Goal: Task Accomplishment & Management: Manage account settings

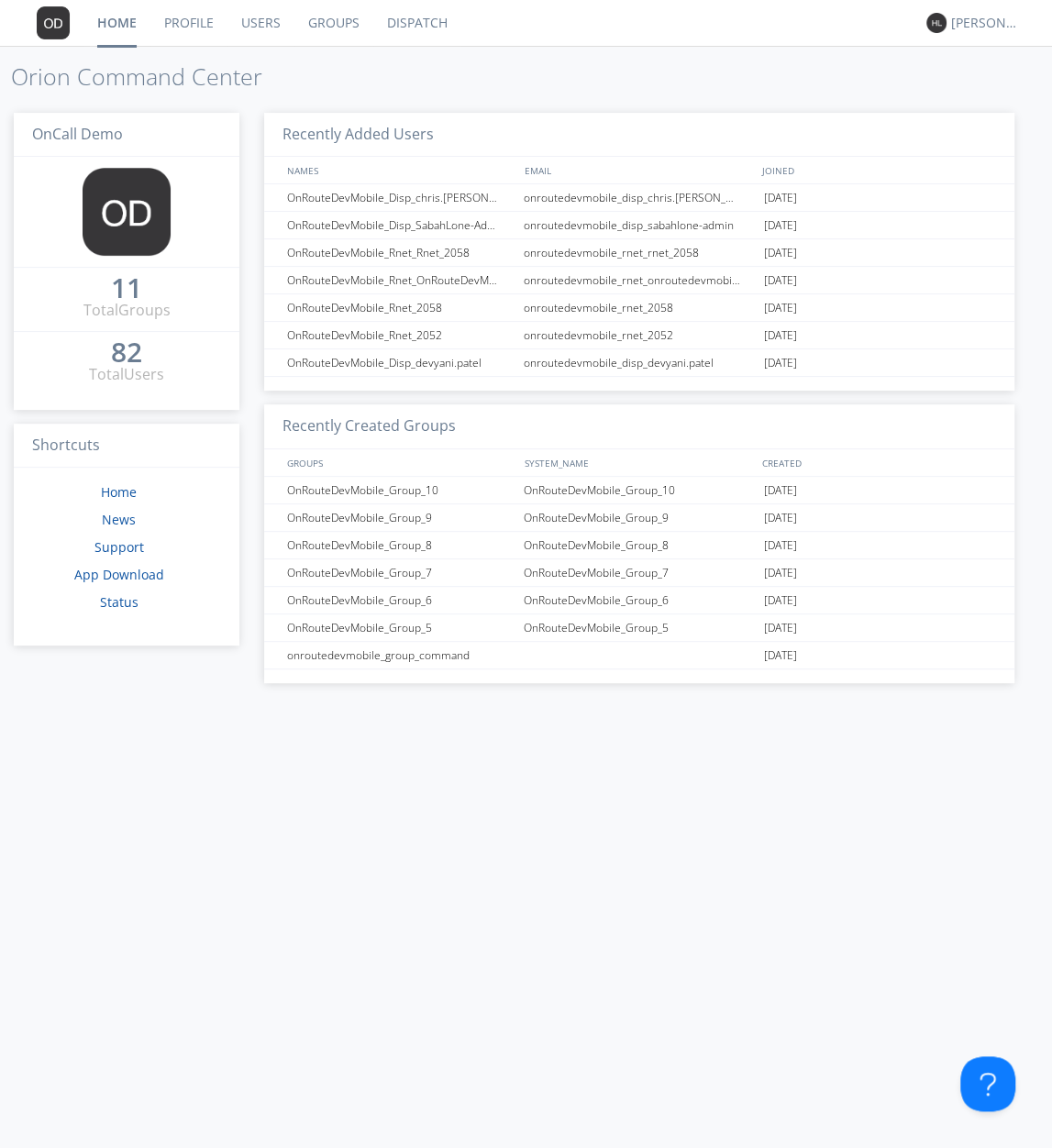
click at [349, 28] on link "Groups" at bounding box center [333, 23] width 79 height 46
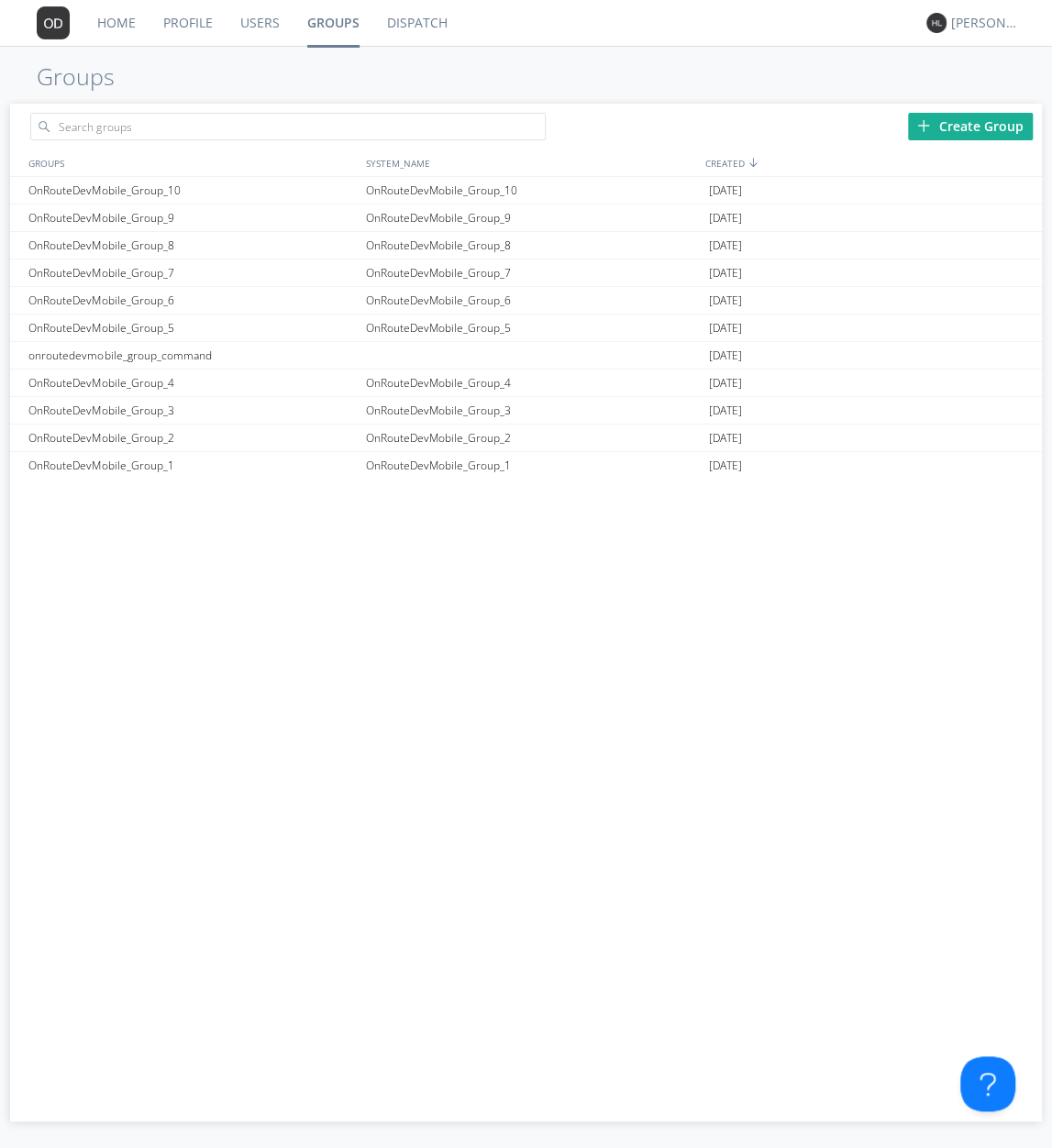
click at [246, 23] on link "Users" at bounding box center [260, 23] width 67 height 46
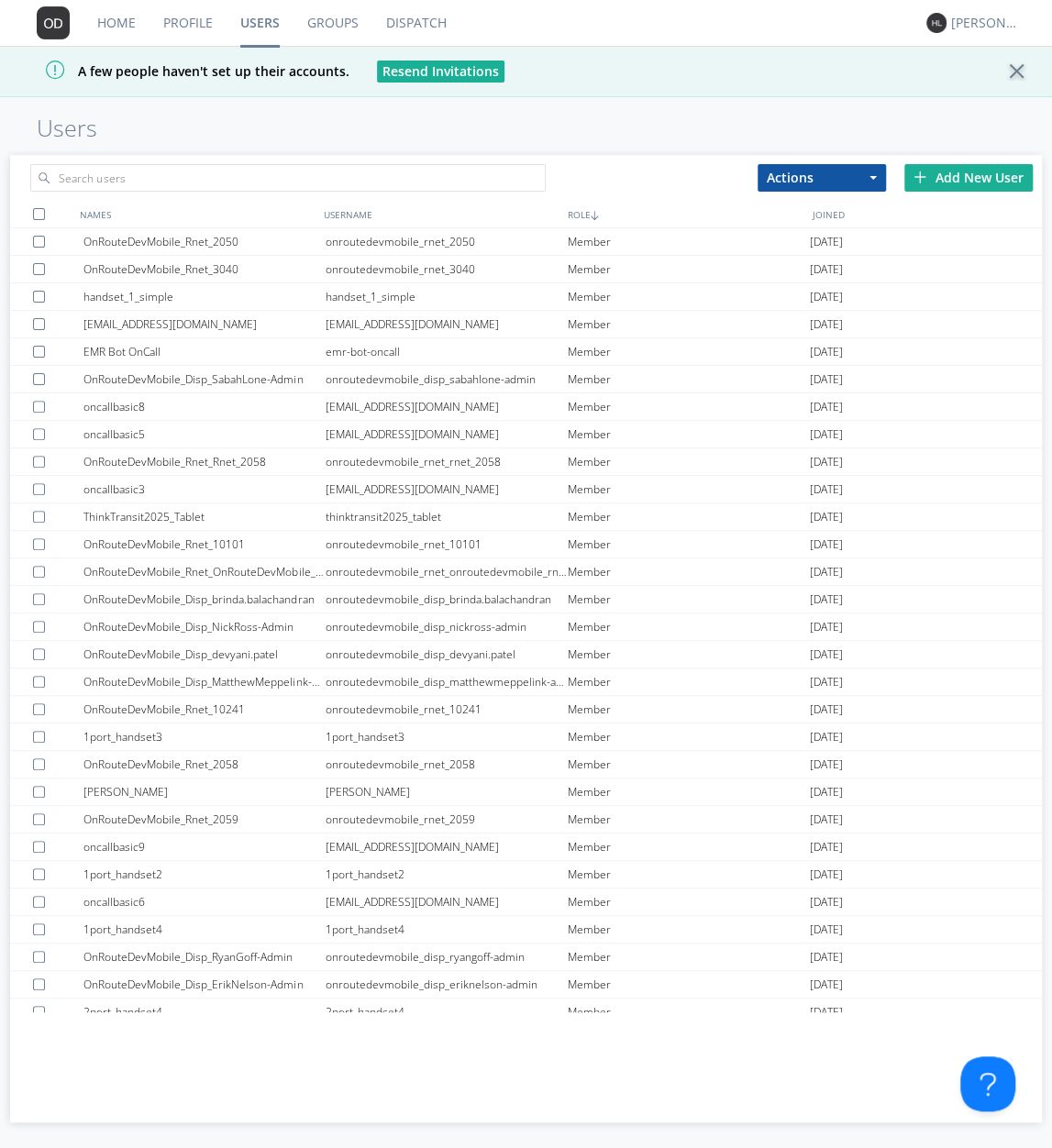
click at [310, 24] on link "Groups" at bounding box center [332, 23] width 79 height 46
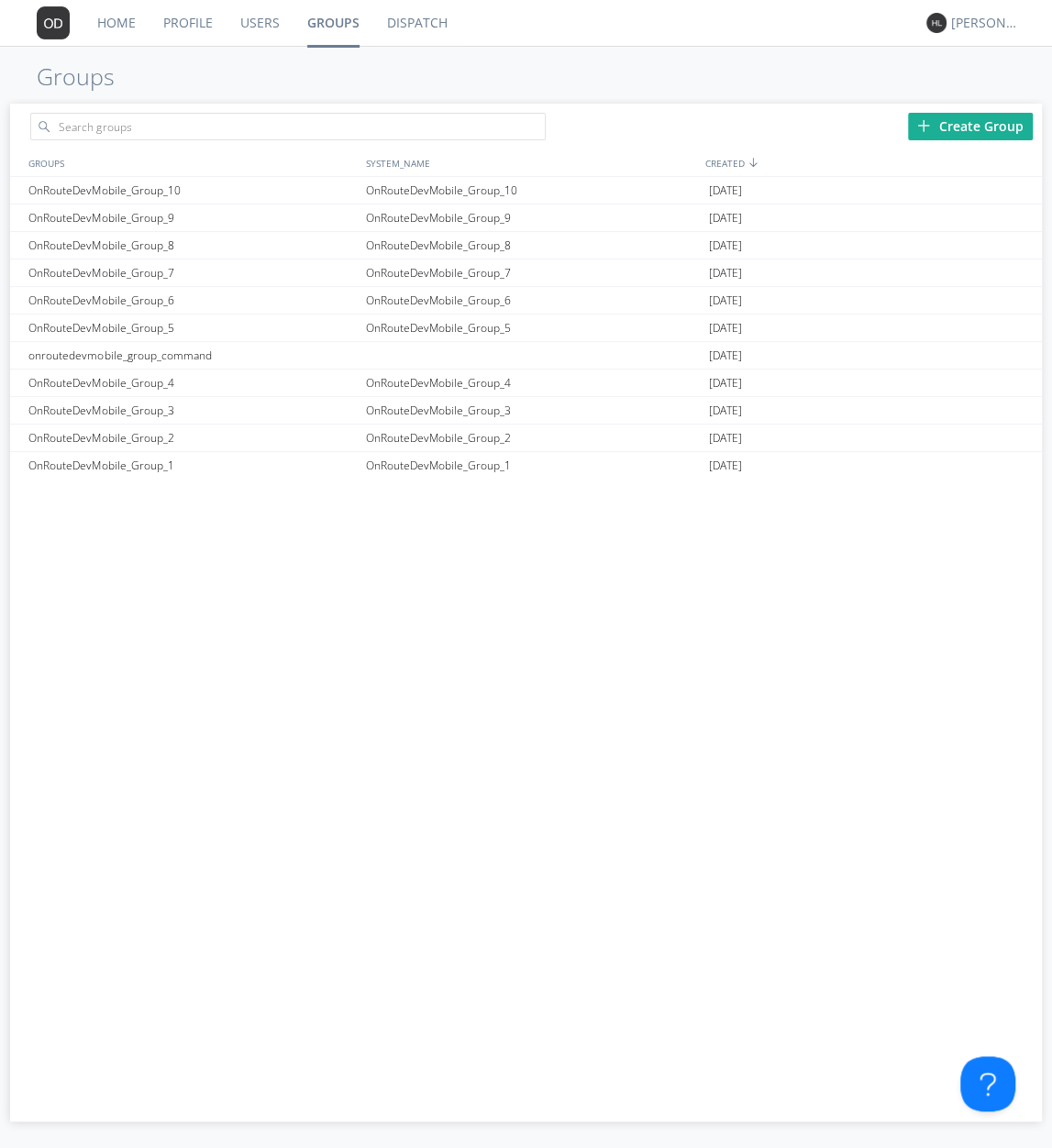
click at [258, 6] on link "Users" at bounding box center [260, 23] width 67 height 46
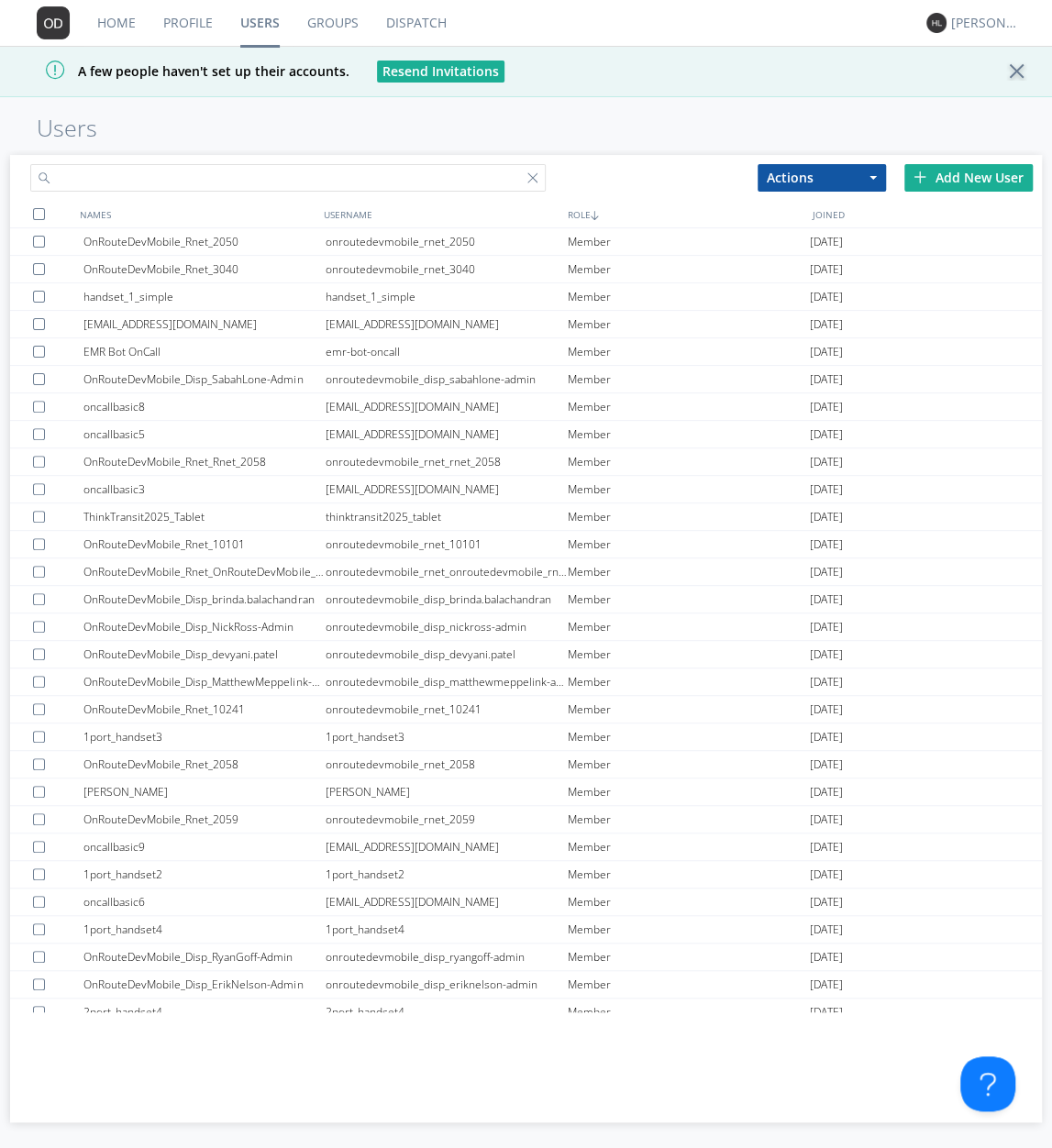
click at [247, 173] on input "text" at bounding box center [287, 178] width 515 height 28
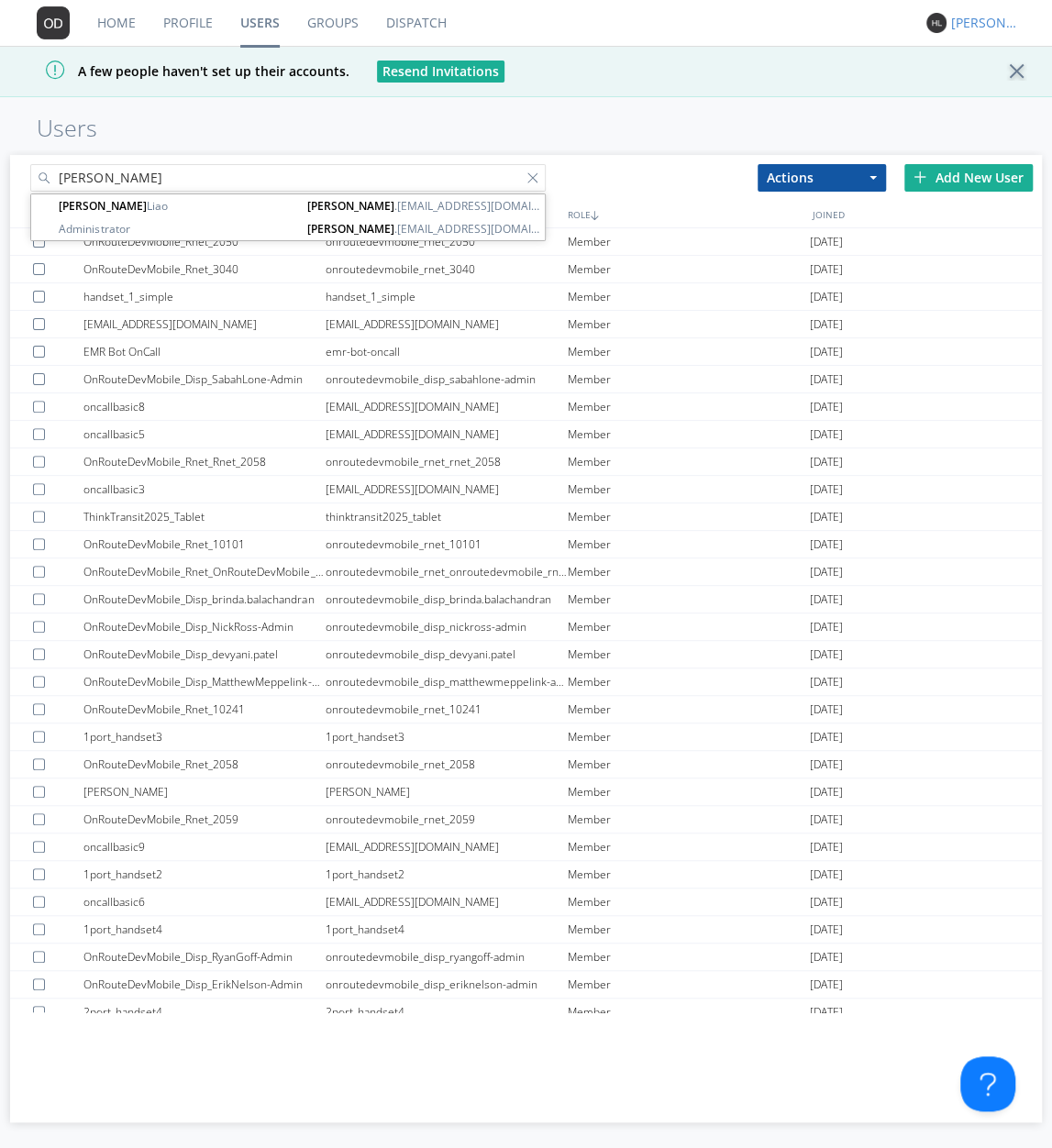
type input "[PERSON_NAME]"
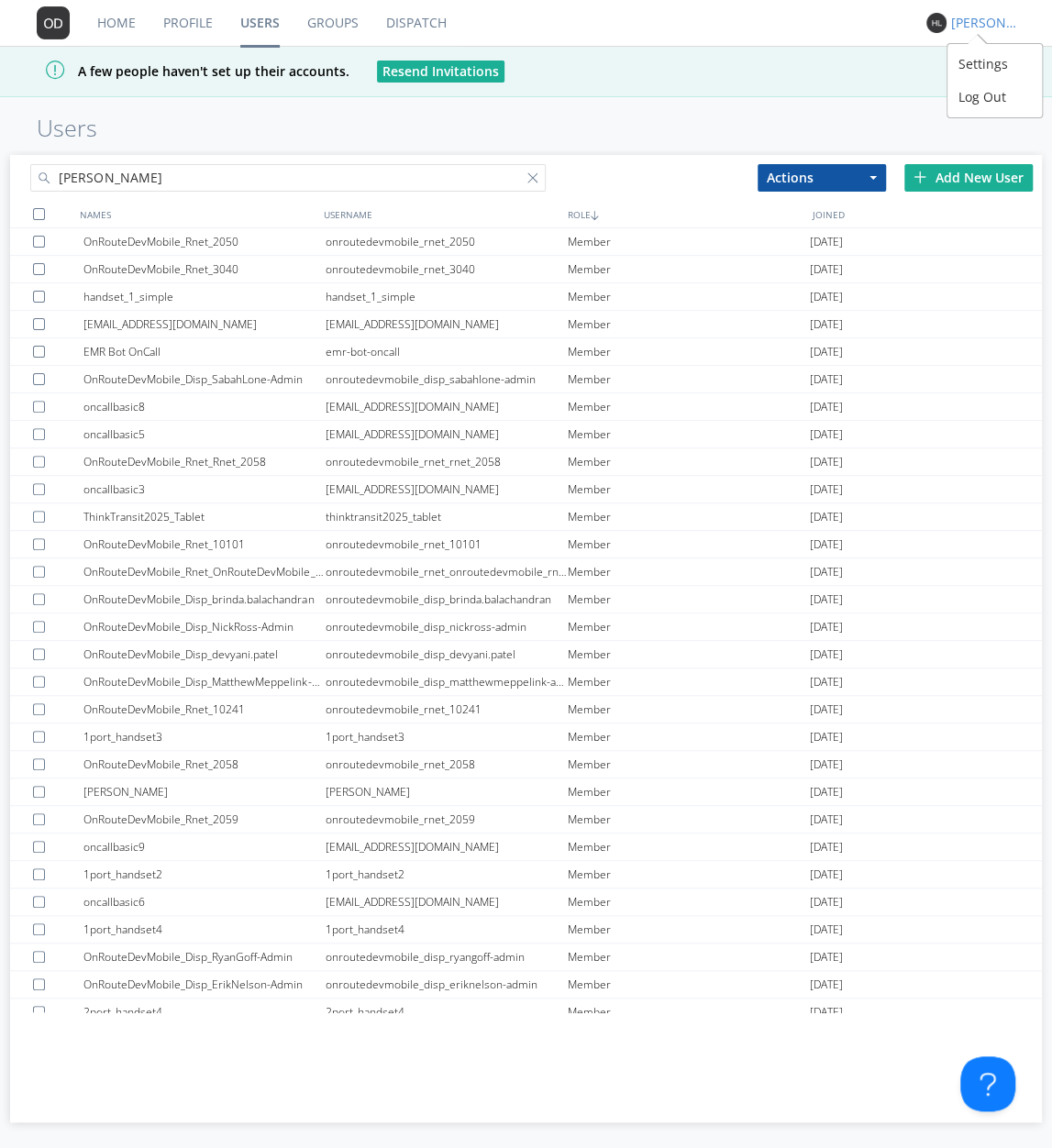
click at [964, 18] on div "[PERSON_NAME]" at bounding box center [984, 23] width 69 height 18
click at [979, 104] on div "Log Out" at bounding box center [994, 96] width 94 height 33
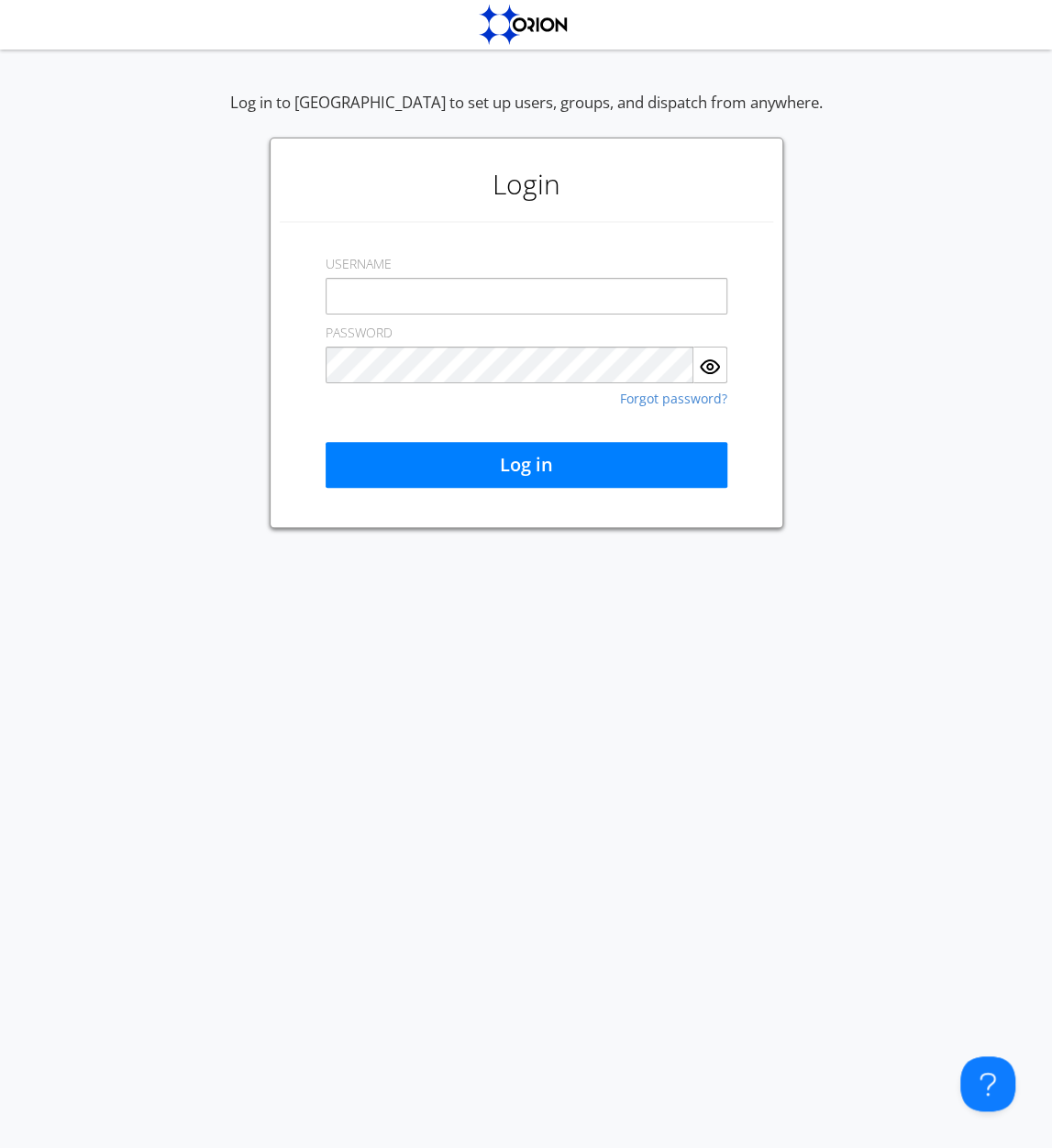
click at [501, 292] on input "text" at bounding box center [526, 295] width 402 height 37
click at [470, 300] on input "[PERSON_NAME][EMAIL_ADDRESS][PERSON_NAME][DOMAIN_NAME]" at bounding box center [526, 295] width 402 height 37
click at [541, 286] on input "[PERSON_NAME][EMAIL_ADDRESS][PERSON_NAME][DOMAIN_NAME]" at bounding box center [526, 295] width 402 height 37
click at [519, 297] on input "[PERSON_NAME][EMAIL_ADDRESS][PERSON_NAME][DOMAIN_NAME]" at bounding box center [526, 295] width 402 height 37
type input "[PERSON_NAME][EMAIL_ADDRESS][PERSON_NAME][DOMAIN_NAME]"
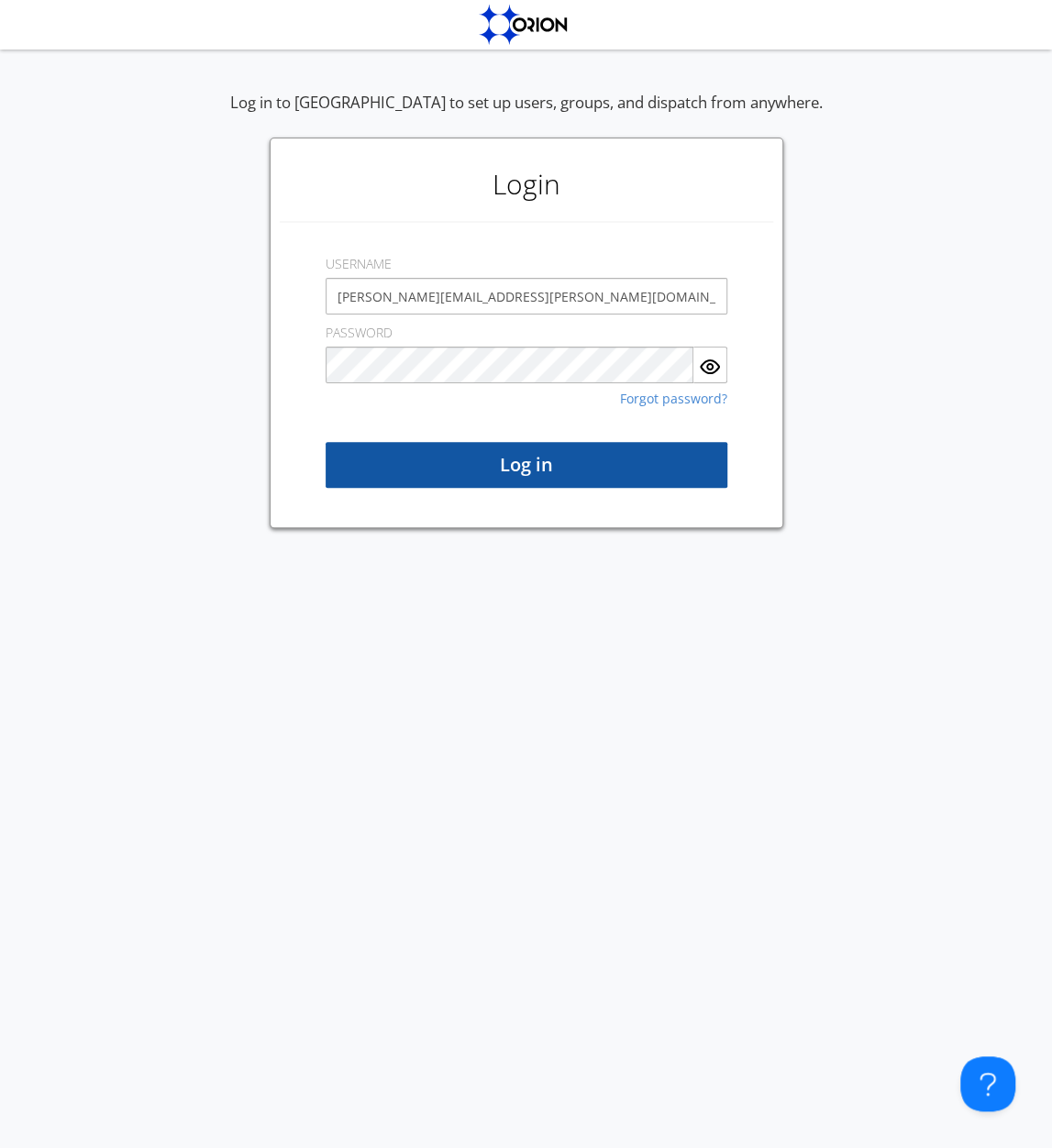
click at [545, 475] on button "Log in" at bounding box center [526, 465] width 402 height 46
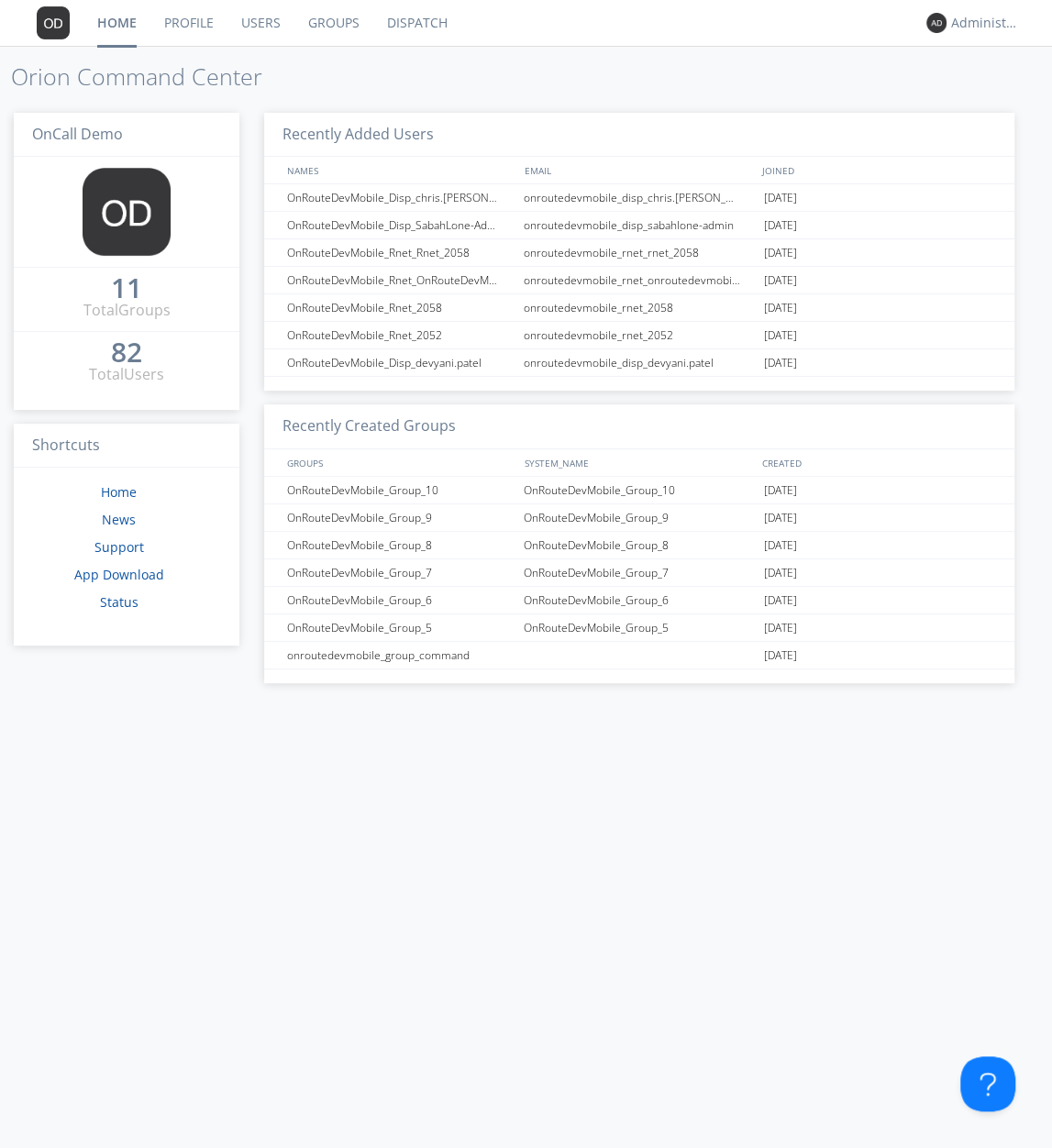
click at [405, 22] on link "Dispatch" at bounding box center [417, 23] width 88 height 46
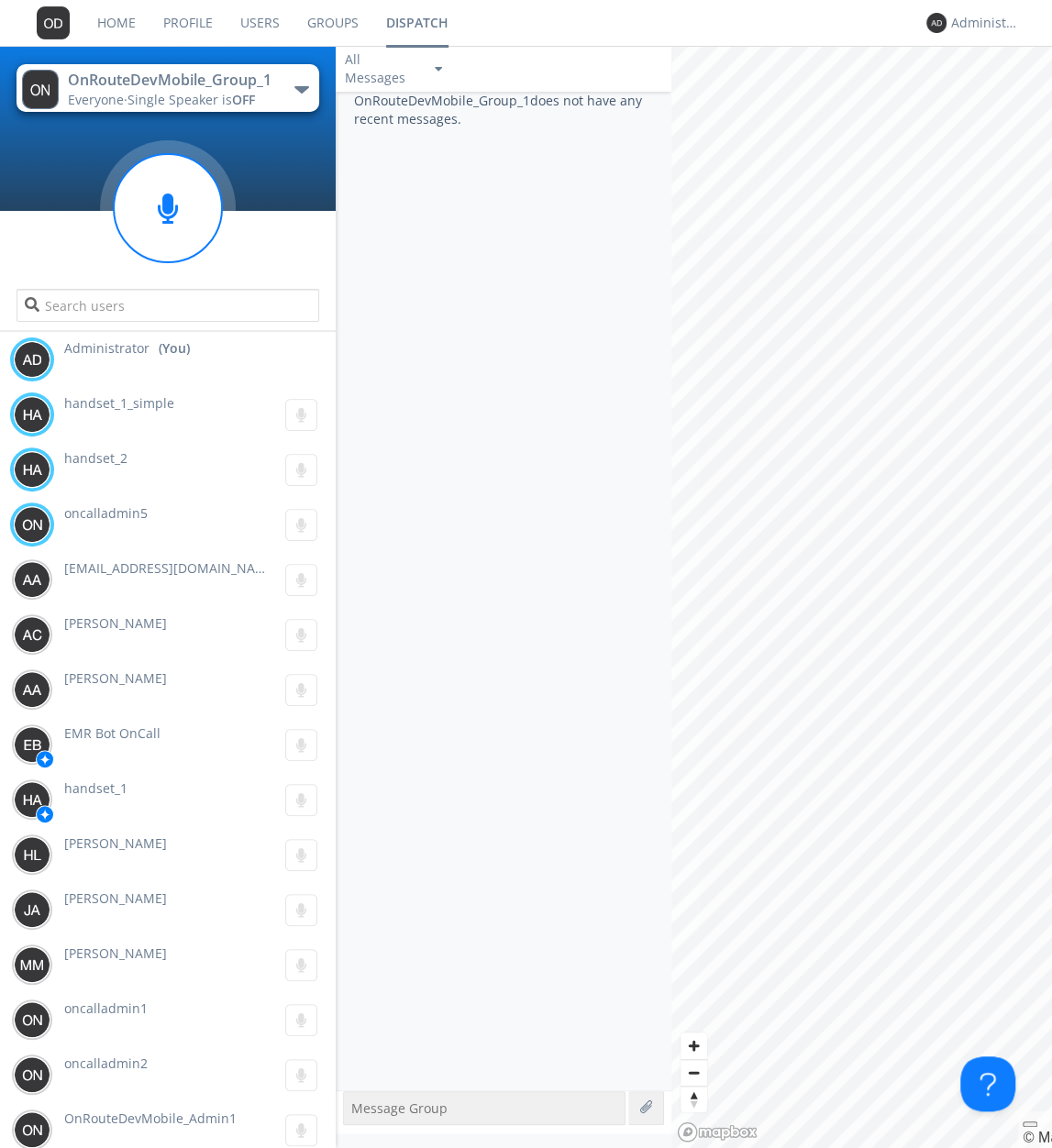
click at [248, 109] on button "OnRouteDevMobile_Group_1 Everyone · Single Speaker is OFF" at bounding box center [167, 88] width 301 height 48
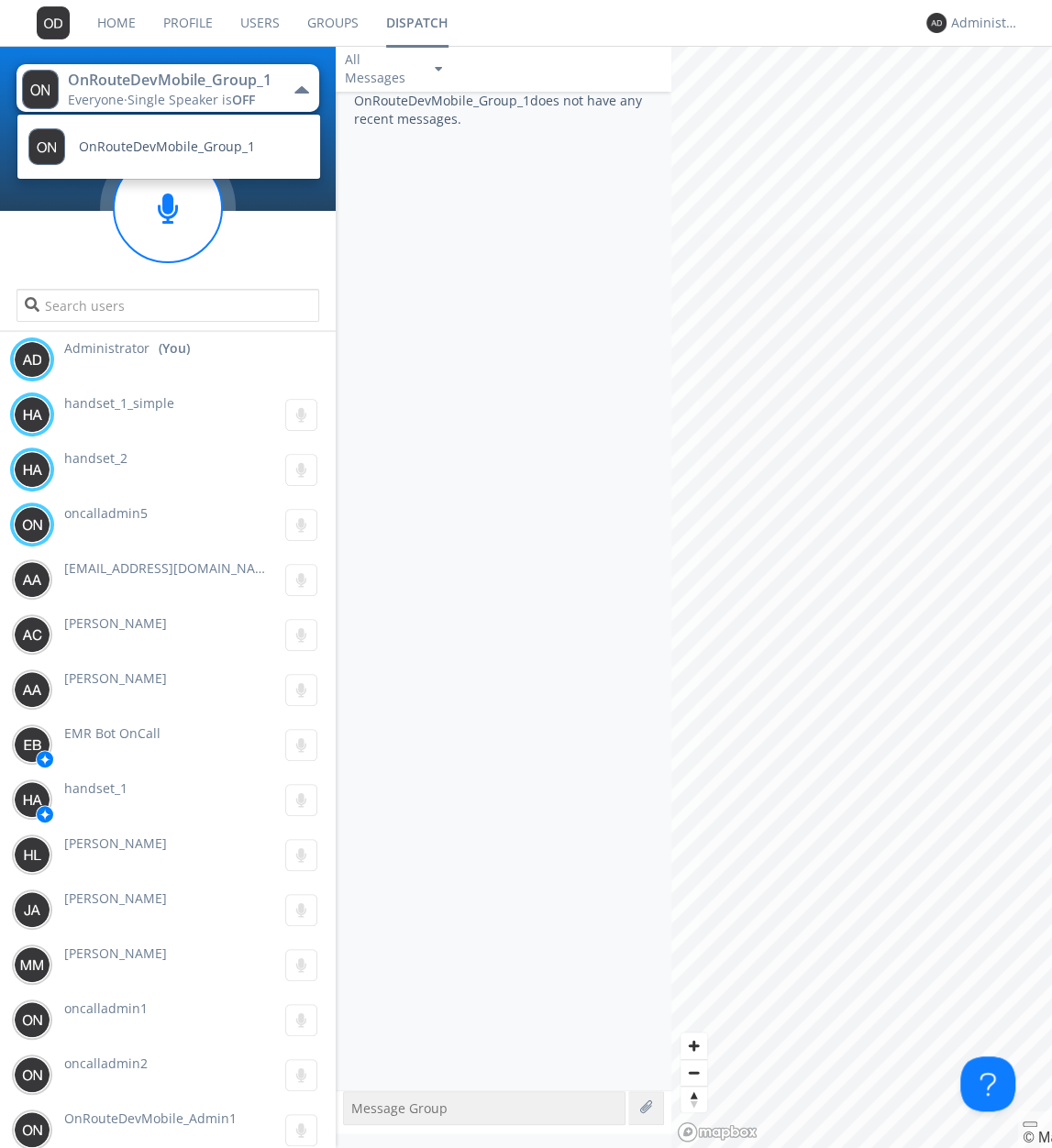
click at [255, 101] on span "OFF" at bounding box center [243, 99] width 23 height 18
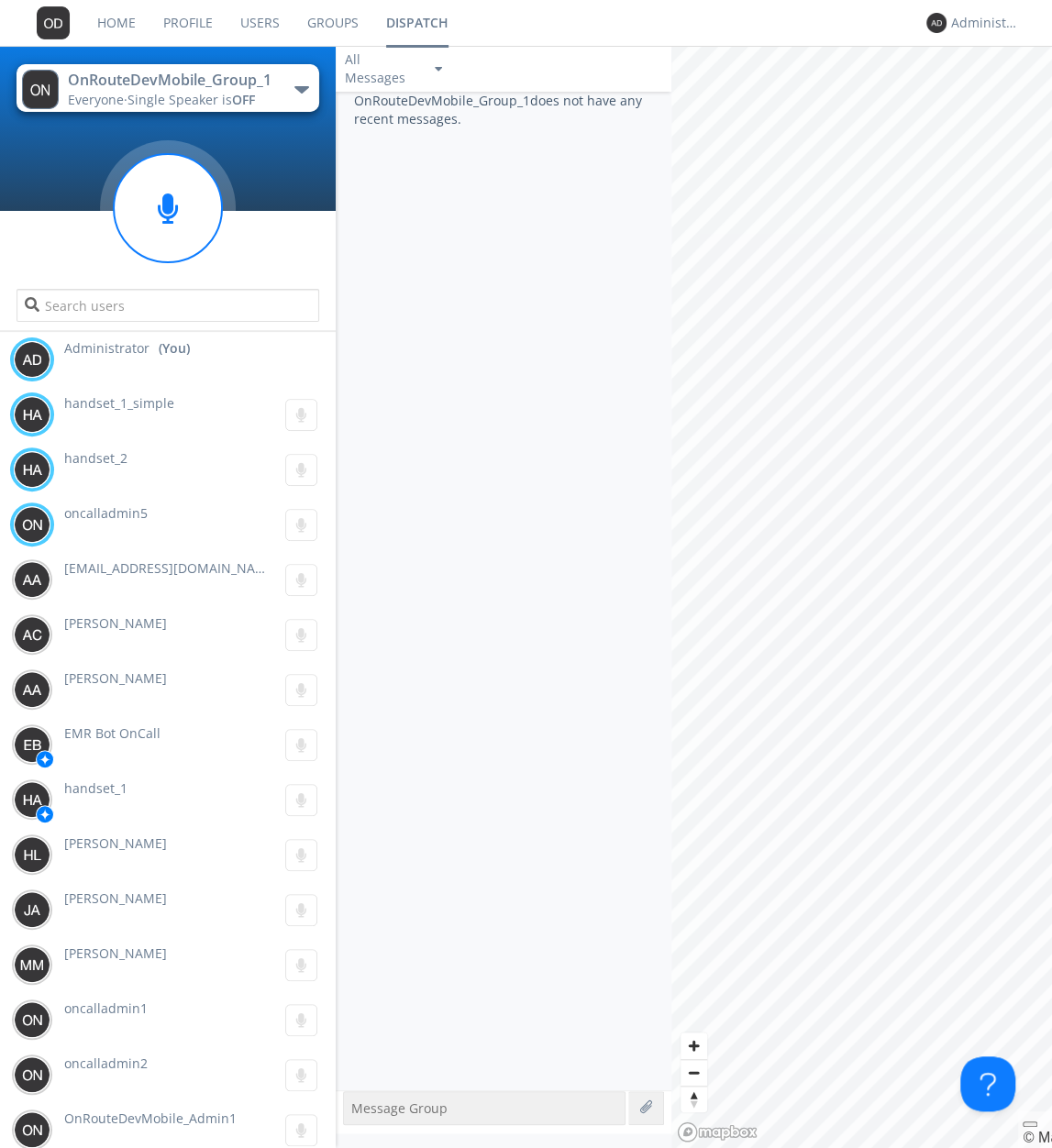
click at [316, 20] on link "Groups" at bounding box center [332, 23] width 79 height 46
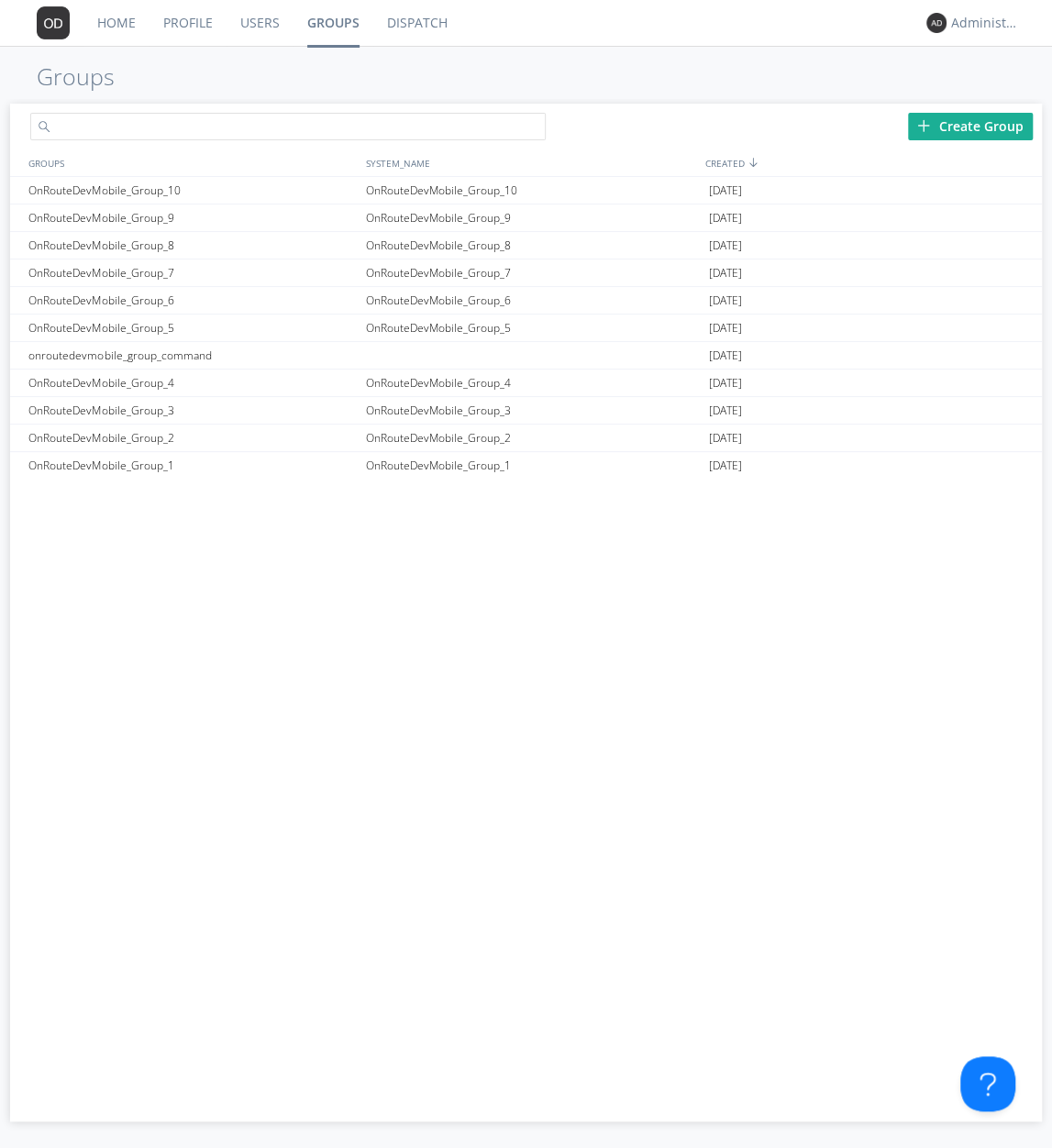
click at [219, 122] on input "text" at bounding box center [287, 126] width 515 height 28
click at [191, 477] on div "OnRouteDevMobile_Group_1" at bounding box center [192, 466] width 337 height 28
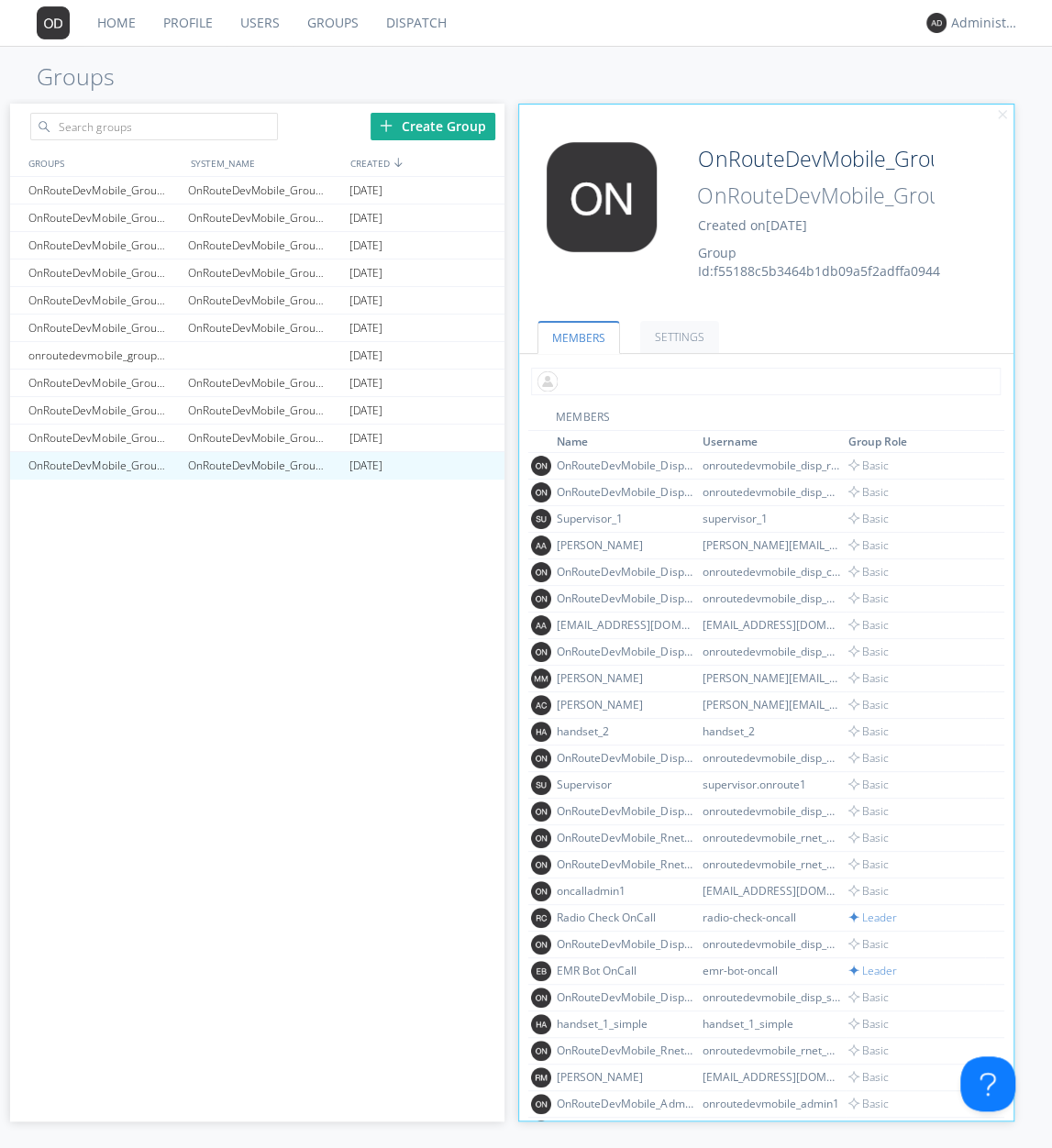
click at [635, 373] on input "text" at bounding box center [766, 382] width 469 height 28
click at [255, 431] on div "OnRouteDevMobile_Group_2" at bounding box center [263, 437] width 161 height 27
type input "OnRouteDevMobile_Group_2"
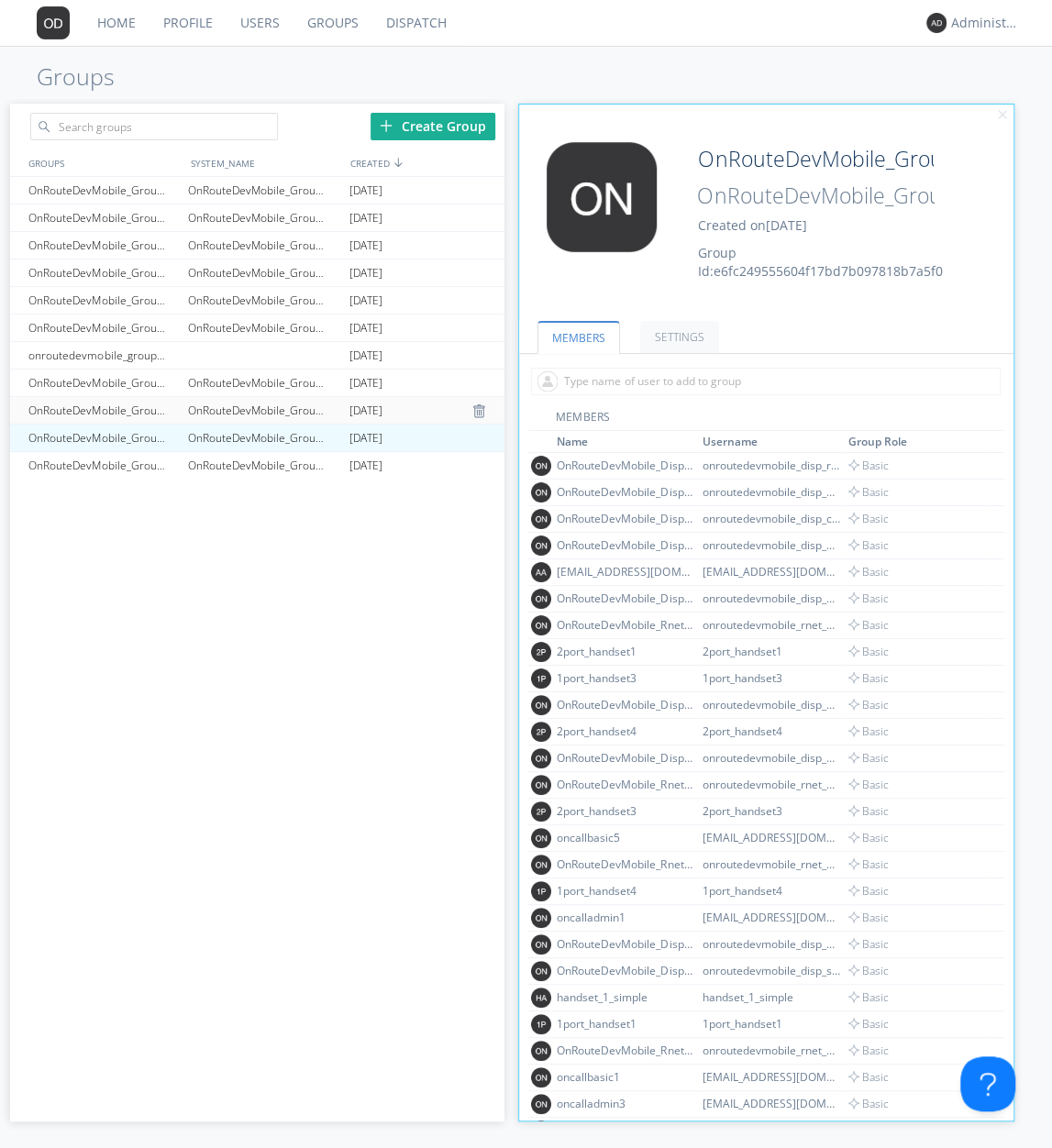
click at [249, 409] on div "OnRouteDevMobile_Group_3" at bounding box center [263, 410] width 161 height 27
type input "OnRouteDevMobile_Group_3"
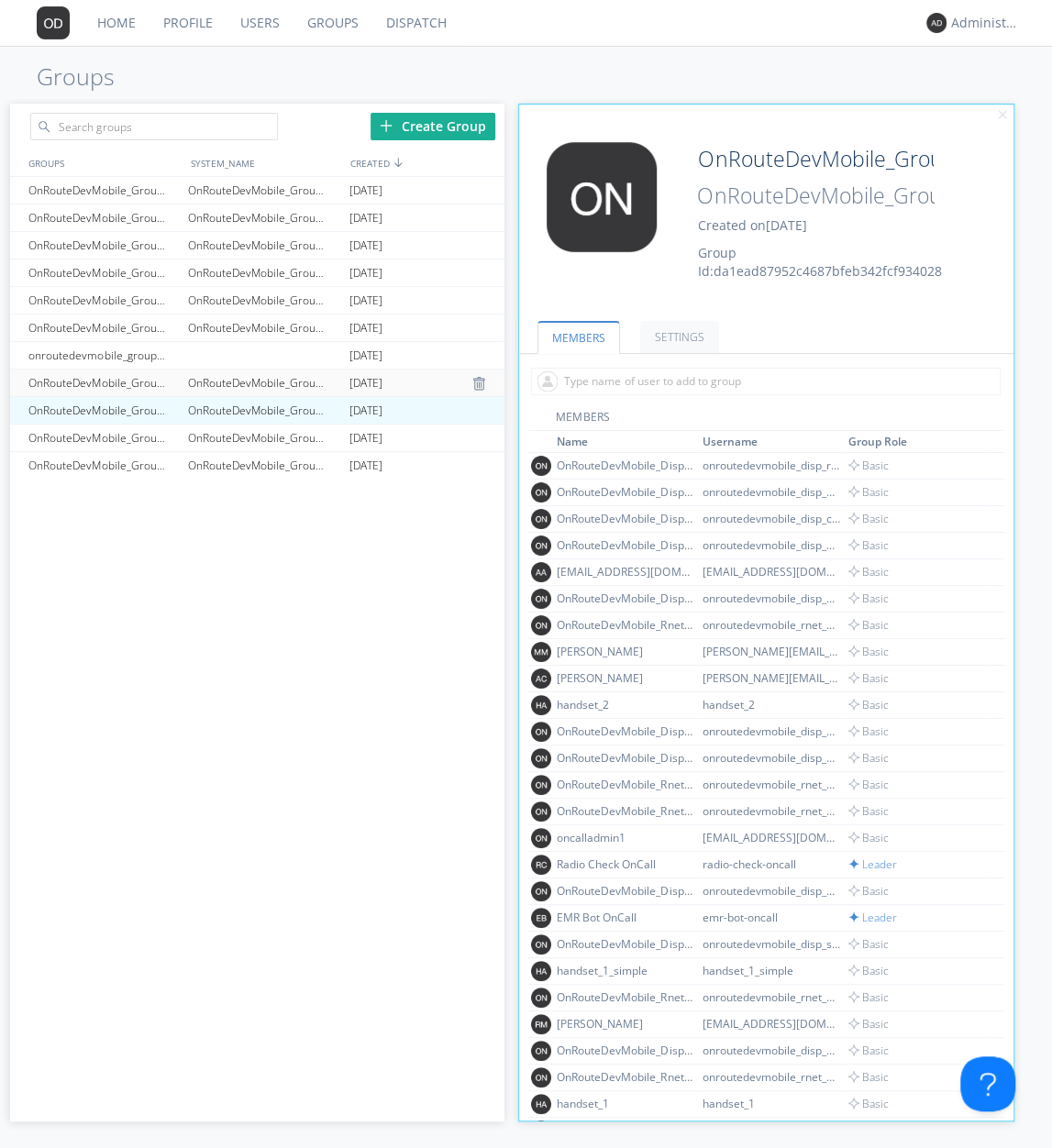
click at [263, 382] on div "OnRouteDevMobile_Group_4" at bounding box center [263, 383] width 161 height 27
type input "OnRouteDevMobile_Group_4"
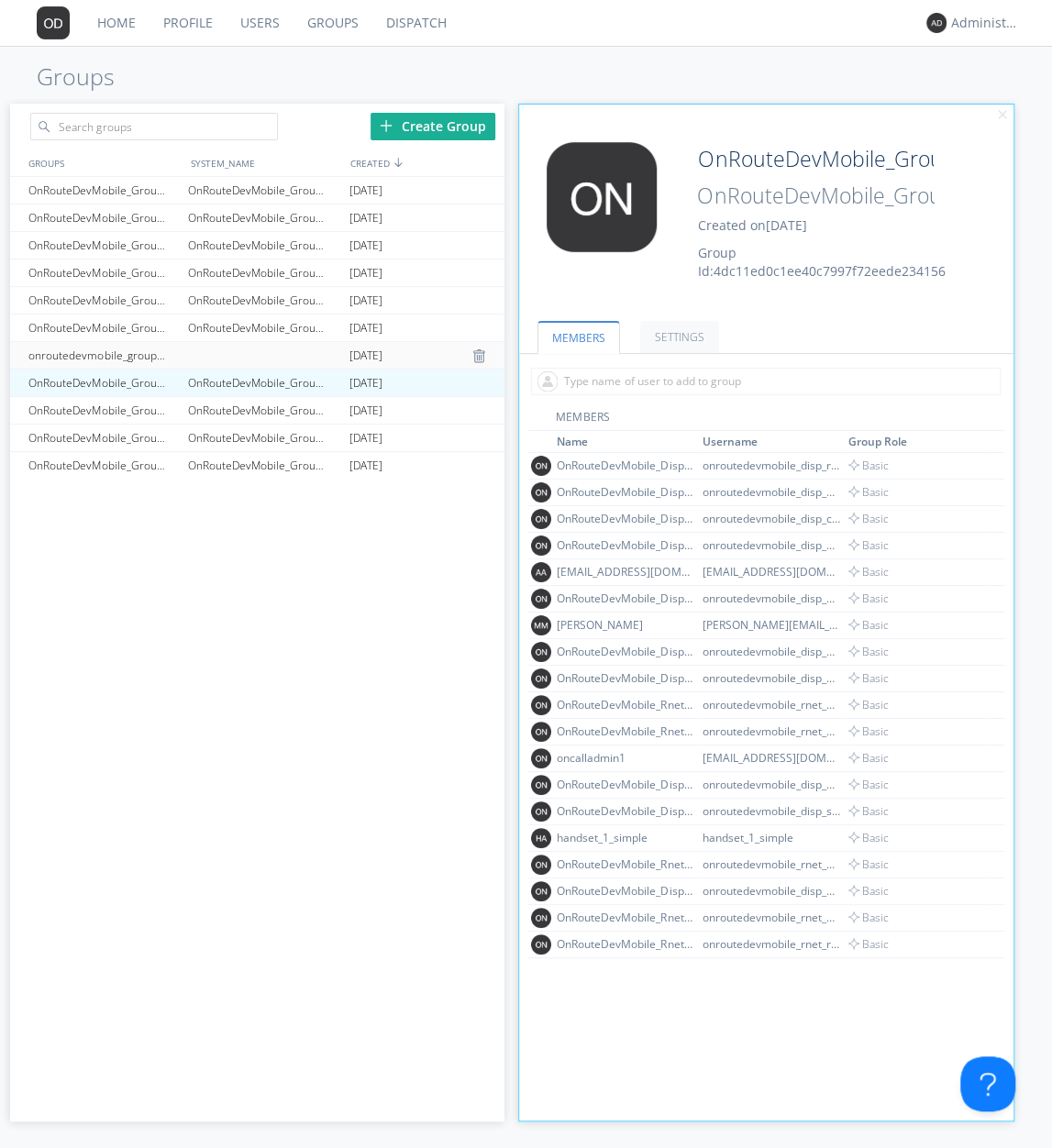
click at [264, 346] on div at bounding box center [263, 355] width 161 height 27
type input "onroutedevmobile_group_command"
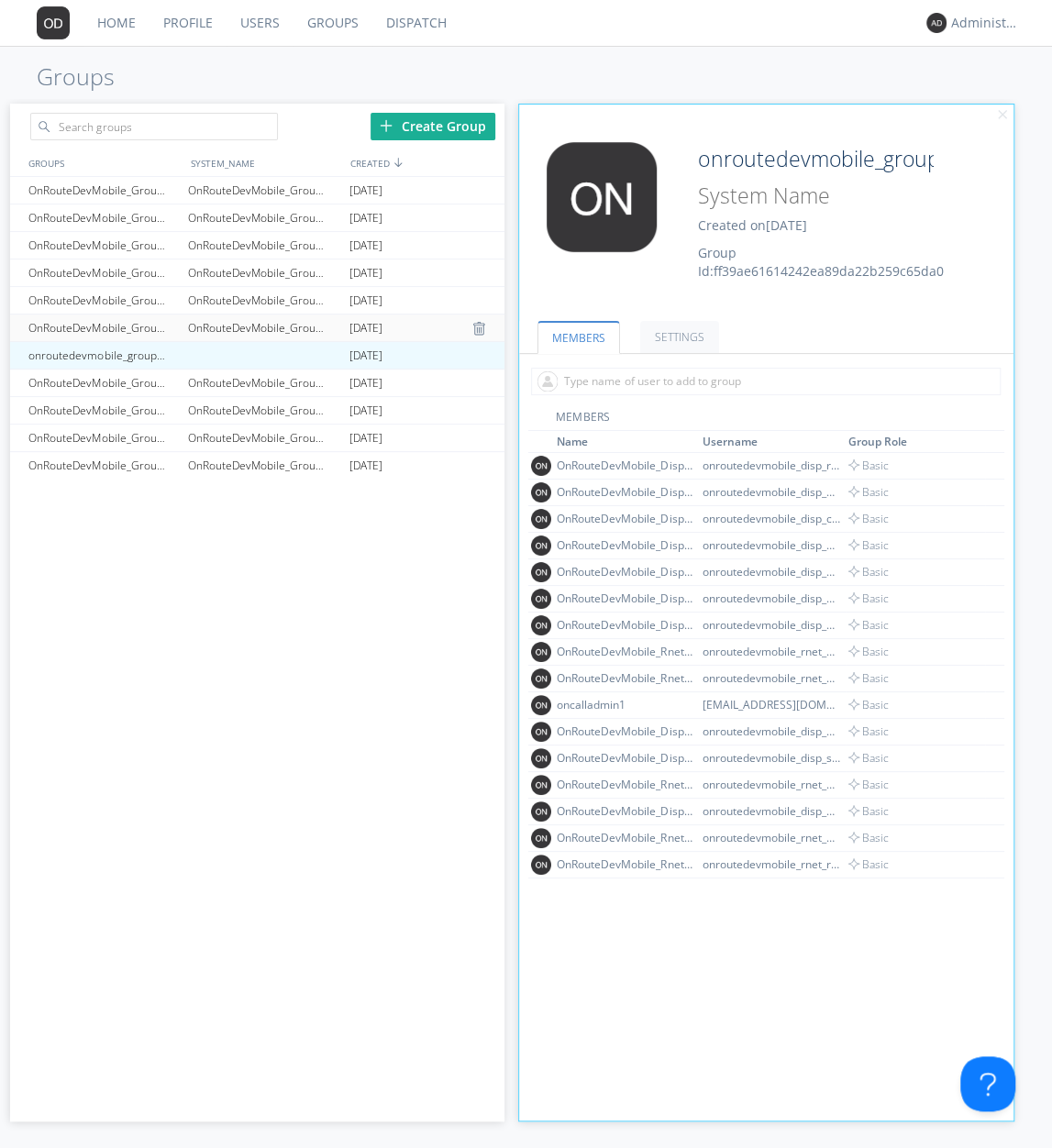
click at [268, 323] on div "OnRouteDevMobile_Group_5" at bounding box center [263, 327] width 161 height 27
type input "OnRouteDevMobile_Group_5"
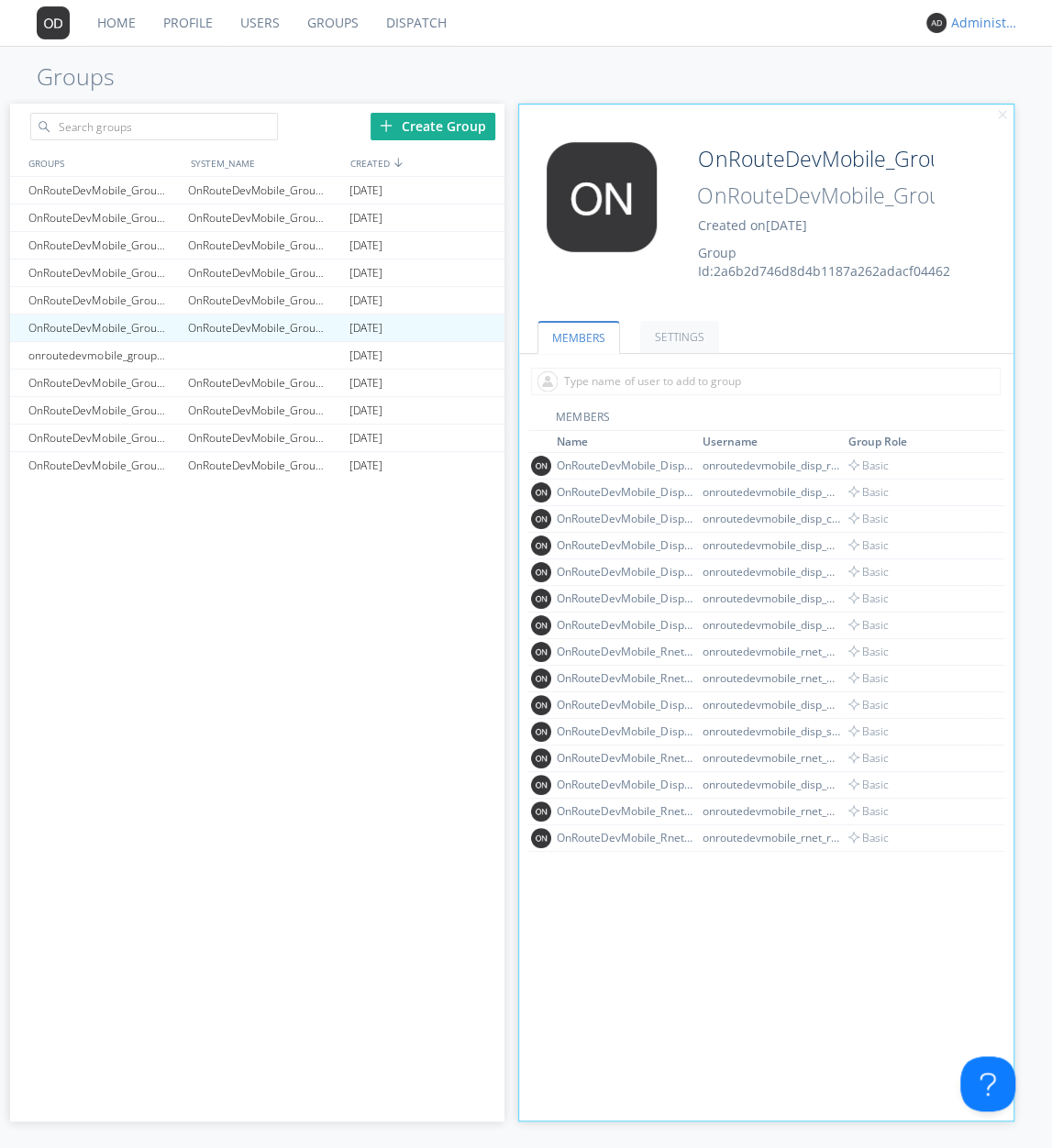
click at [968, 26] on div "Administrator" at bounding box center [984, 23] width 69 height 18
click at [975, 90] on div "Log Out" at bounding box center [994, 96] width 94 height 33
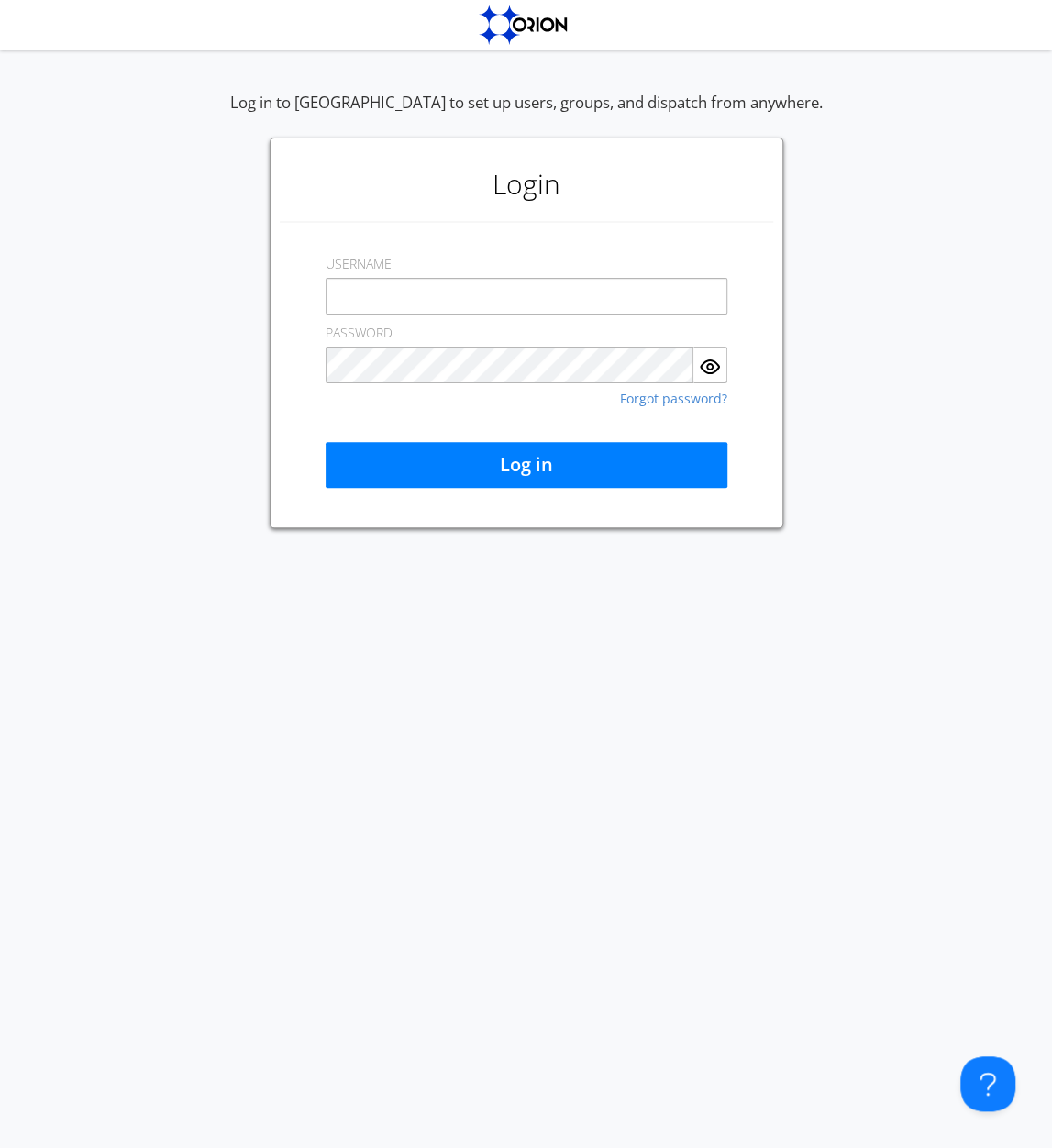
click at [493, 287] on input "text" at bounding box center [526, 295] width 402 height 37
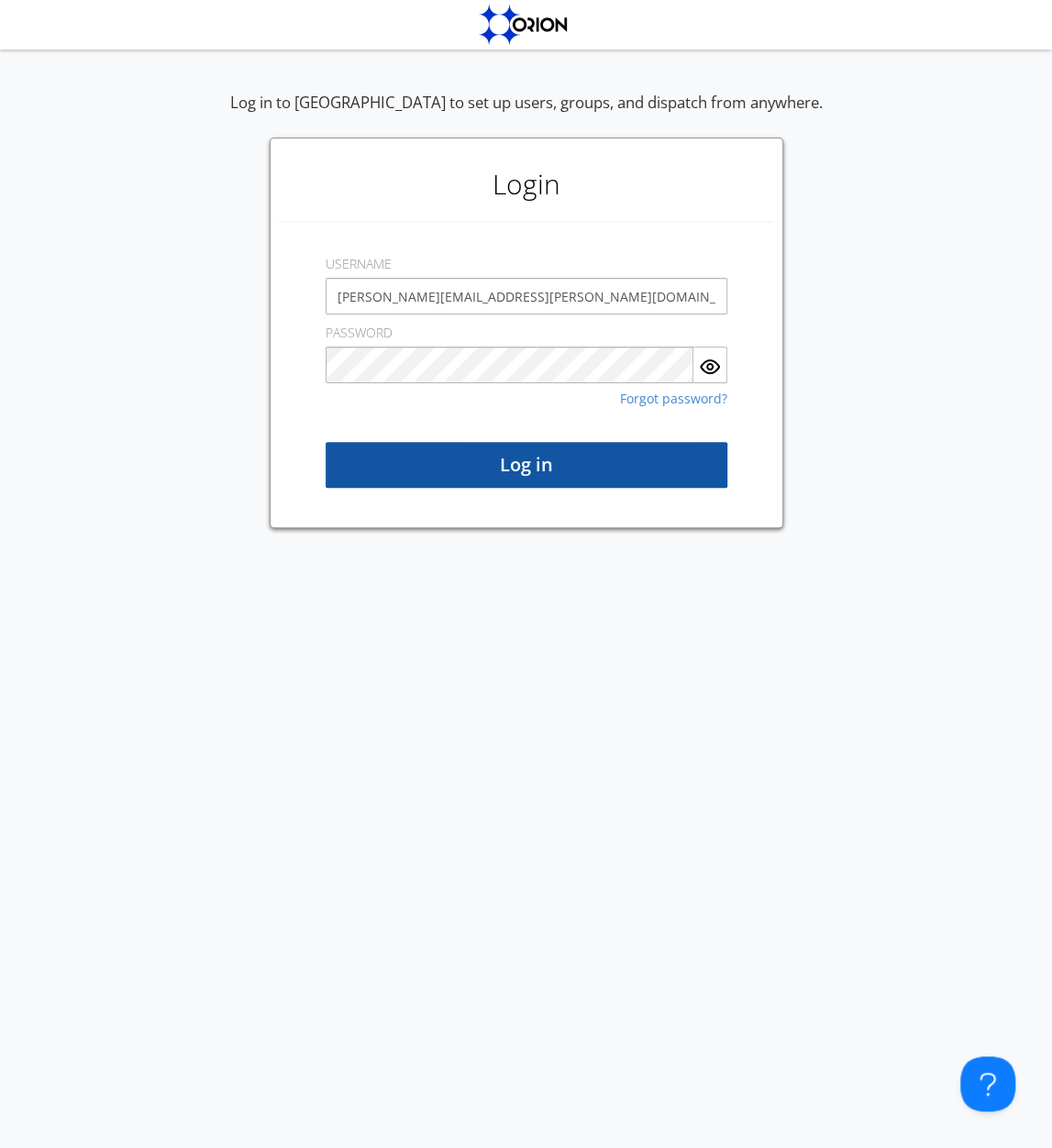
click at [515, 466] on button "Log in" at bounding box center [526, 465] width 402 height 46
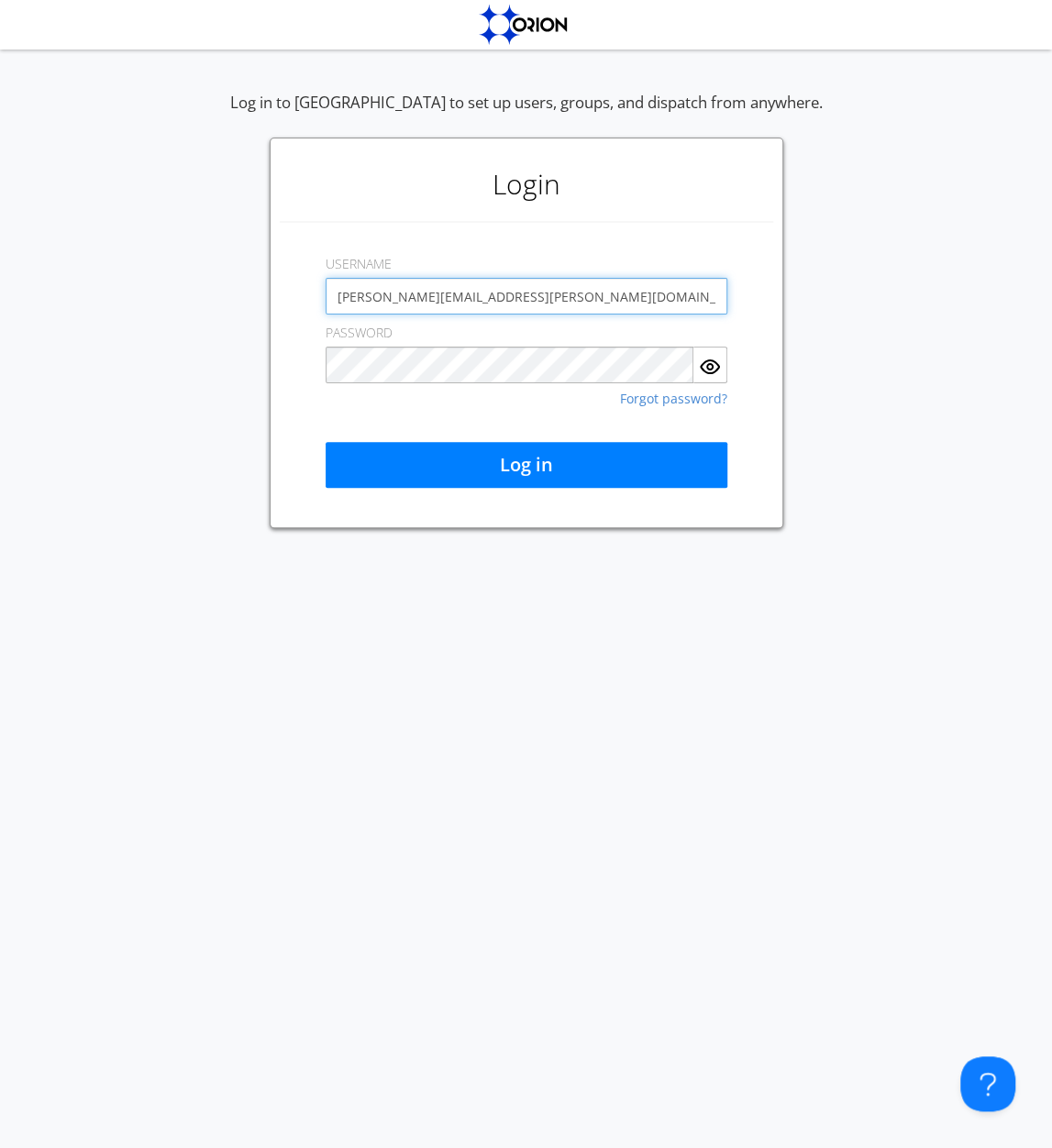
click at [479, 293] on input "[PERSON_NAME][EMAIL_ADDRESS][PERSON_NAME][DOMAIN_NAME]" at bounding box center [526, 295] width 402 height 37
type input "[PERSON_NAME][EMAIL_ADDRESS][PERSON_NAME][DOMAIN_NAME]"
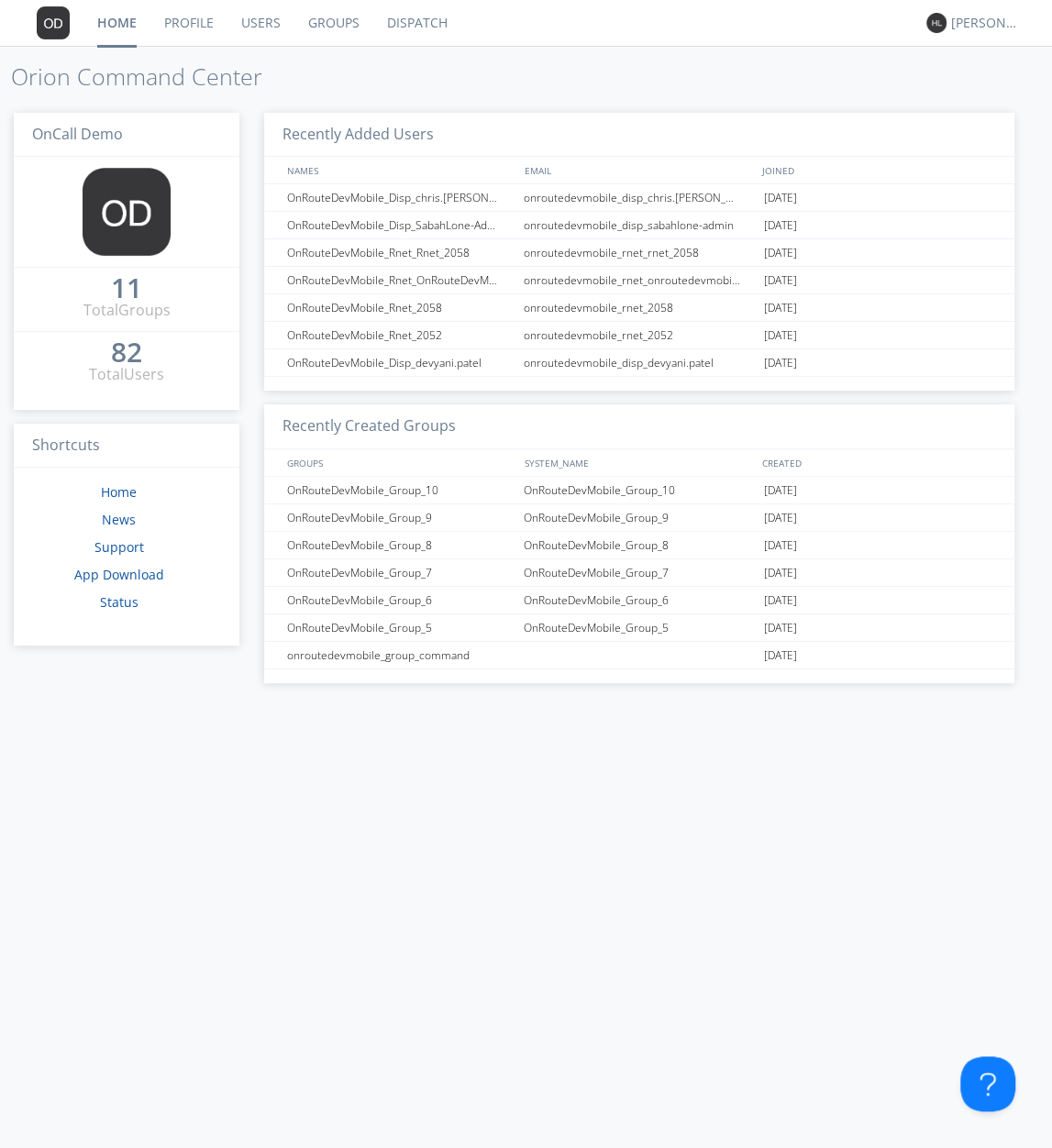
click at [410, 29] on link "Dispatch" at bounding box center [417, 23] width 88 height 46
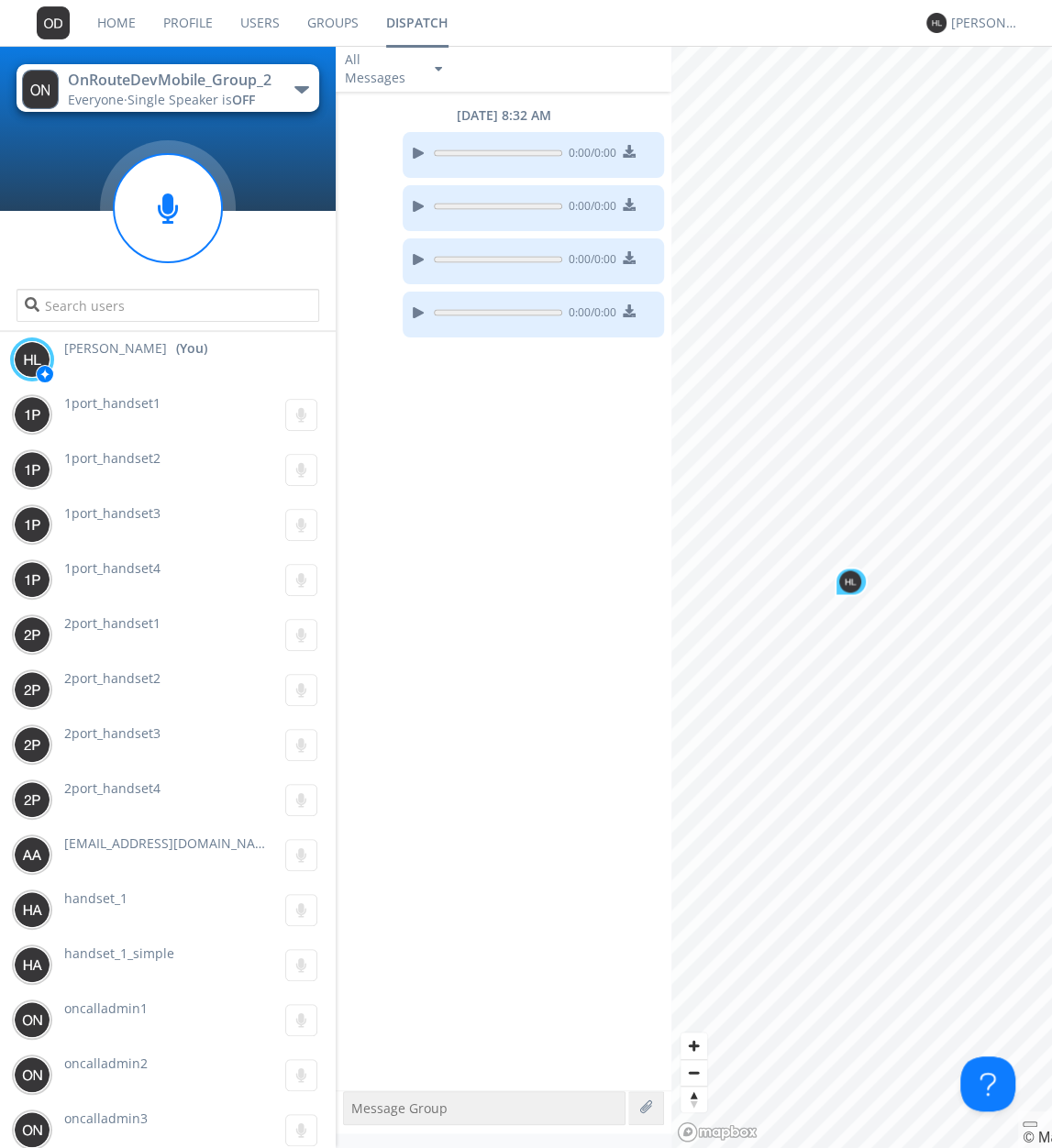
click at [283, 87] on button "OnRouteDevMobile_Group_2 Everyone · Single Speaker is OFF" at bounding box center [167, 88] width 301 height 48
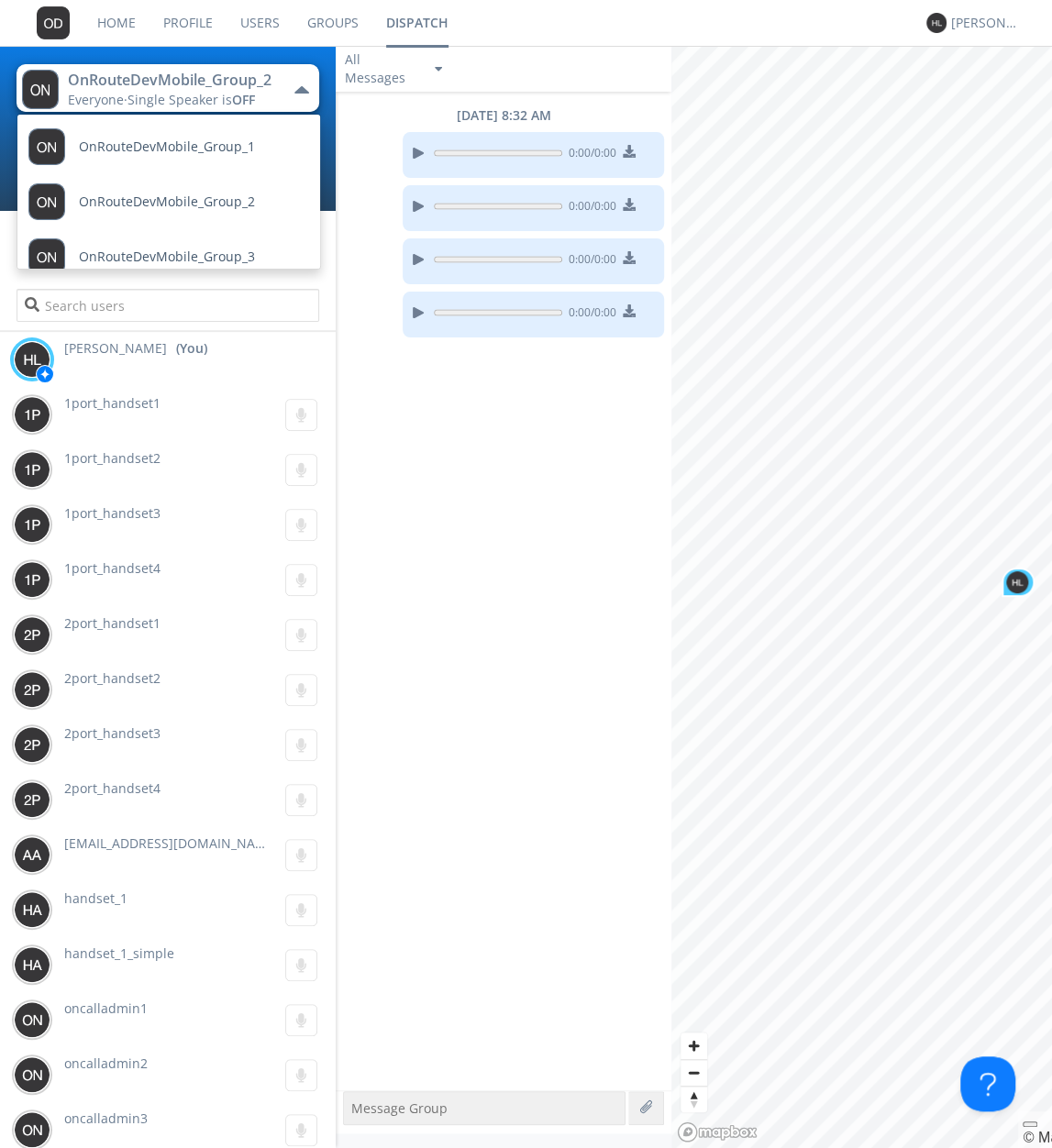
click at [283, 87] on button "OnRouteDevMobile_Group_2 Everyone · Single Speaker is OFF" at bounding box center [167, 88] width 301 height 48
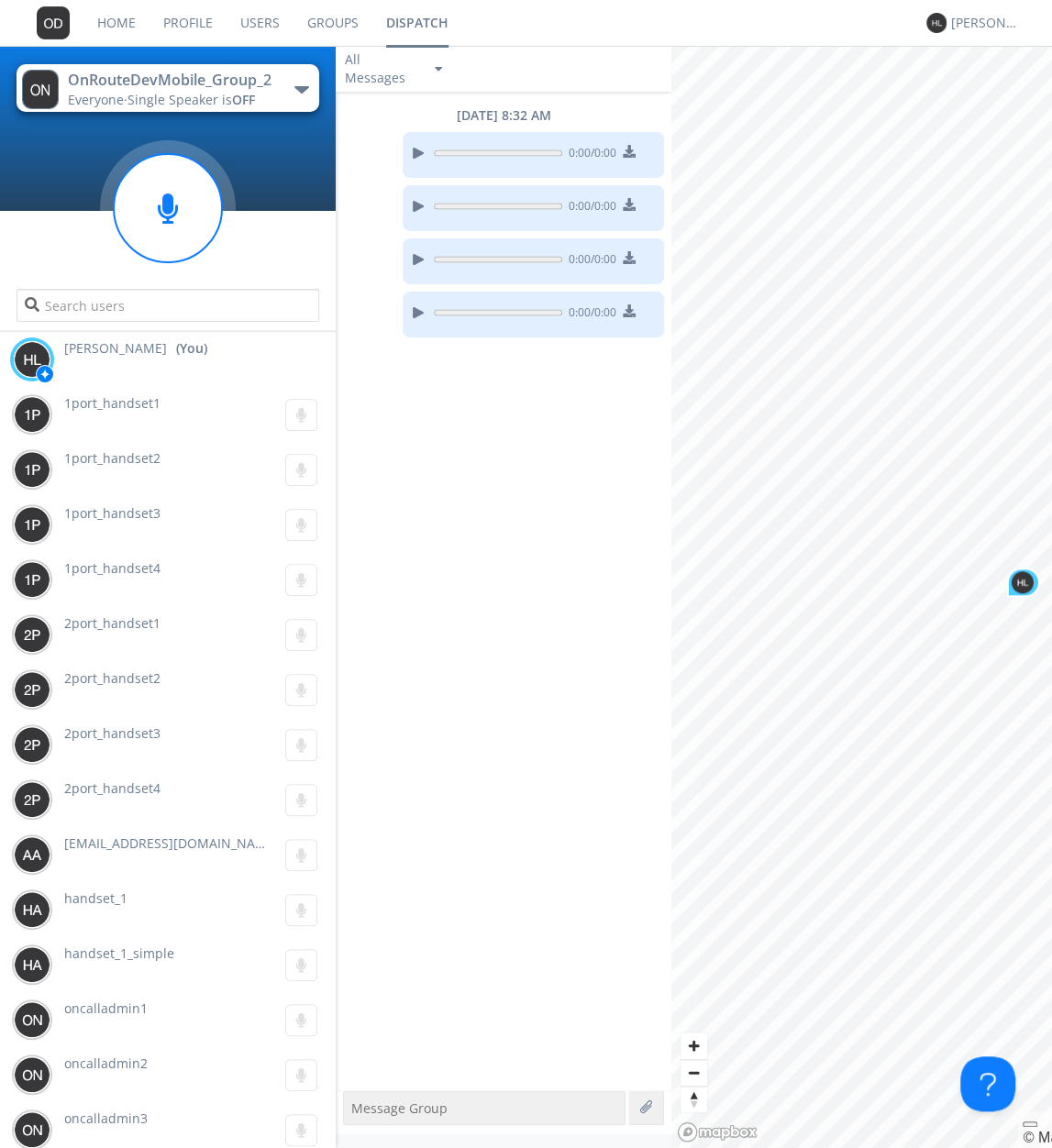
click at [993, 36] on div "[PERSON_NAME]" at bounding box center [970, 23] width 88 height 46
click at [983, 30] on div "[PERSON_NAME]" at bounding box center [984, 23] width 69 height 18
click at [980, 88] on div "Log Out" at bounding box center [994, 96] width 94 height 33
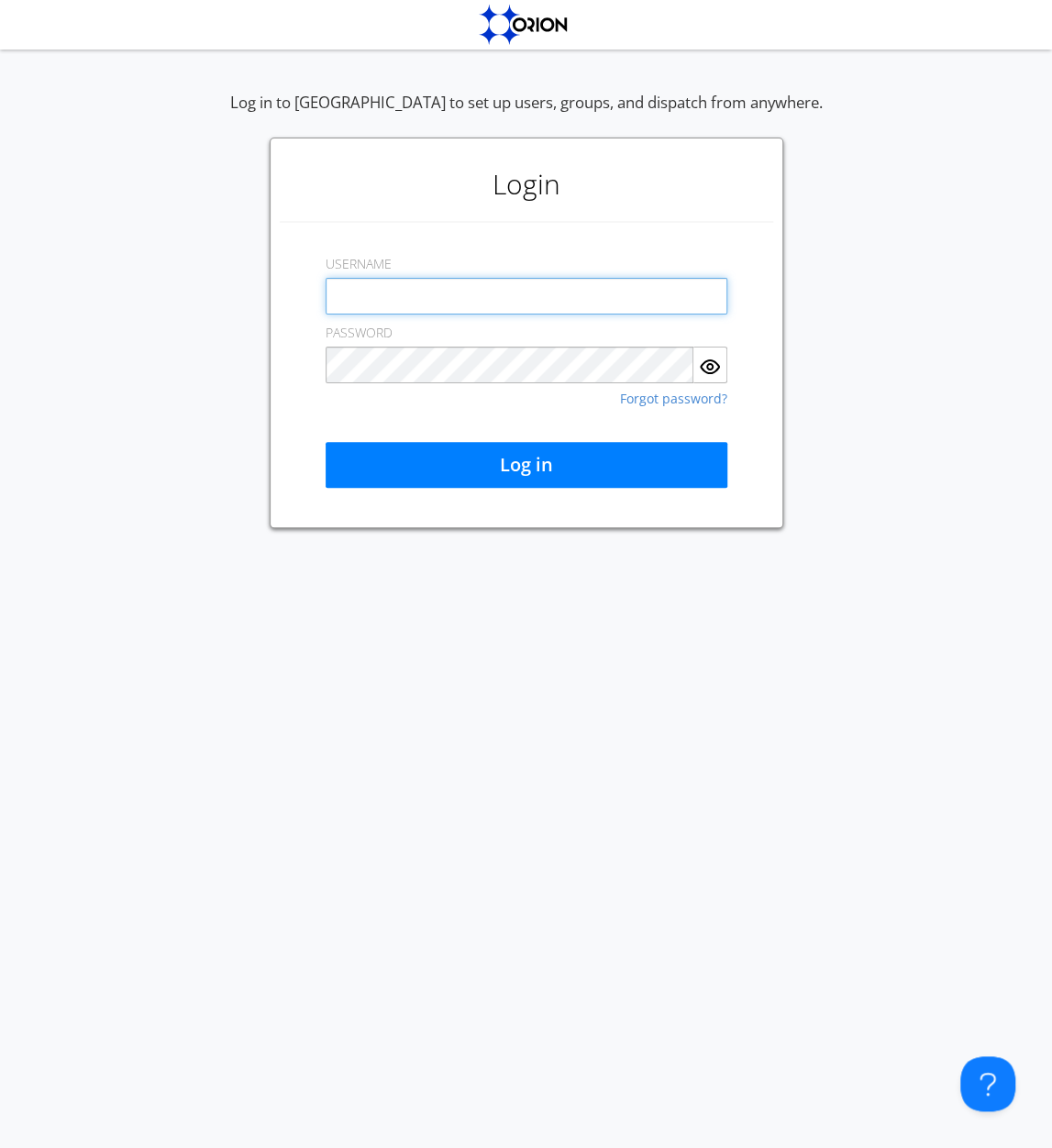
click at [601, 285] on input "text" at bounding box center [526, 295] width 402 height 37
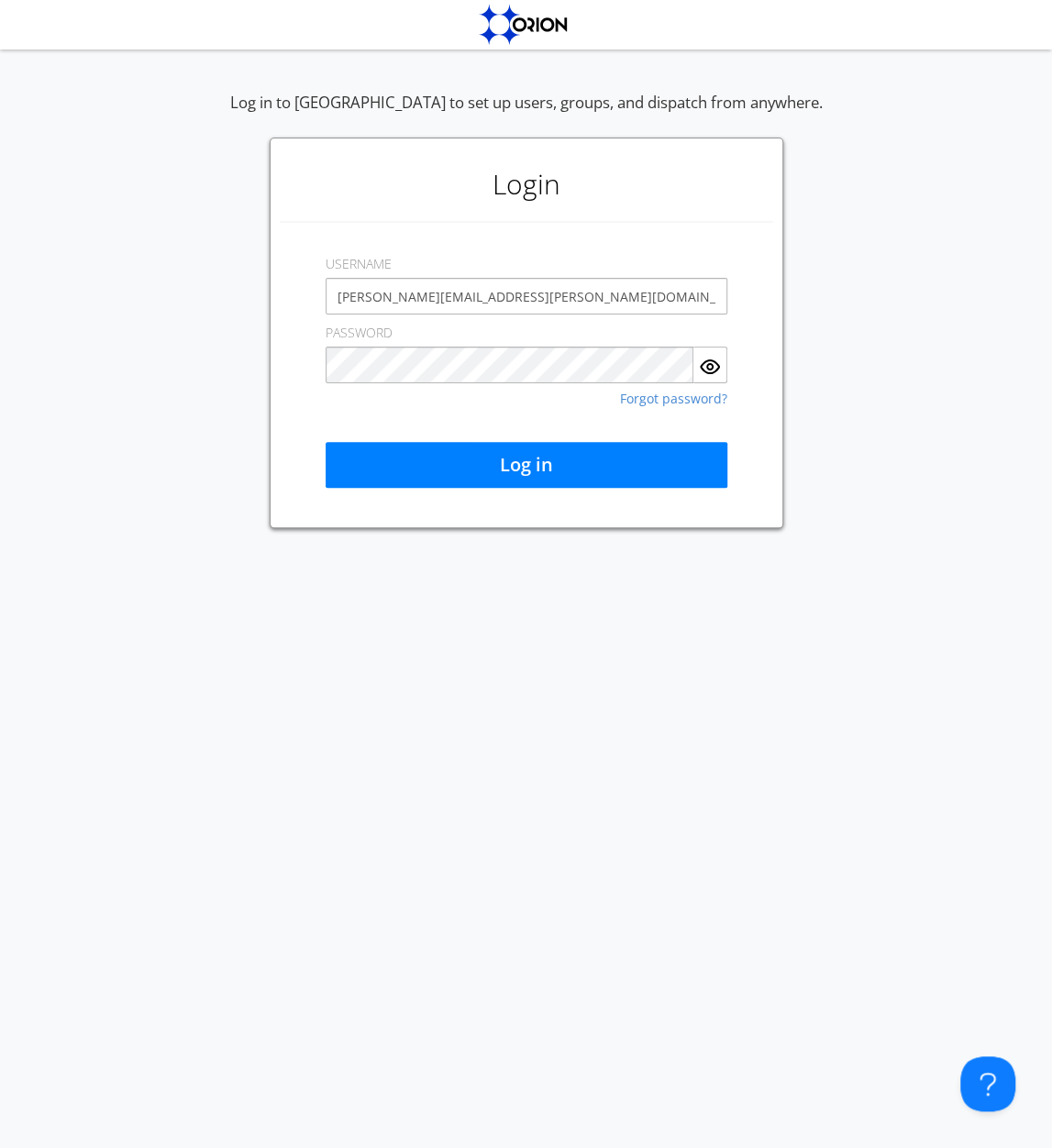
click at [478, 296] on input "[PERSON_NAME][EMAIL_ADDRESS][PERSON_NAME][DOMAIN_NAME]" at bounding box center [526, 295] width 402 height 37
type input "[PERSON_NAME][EMAIL_ADDRESS][PERSON_NAME][DOMAIN_NAME]"
click at [432, 584] on div "Log in to [GEOGRAPHIC_DATA] to set up users, groups, and dispatch from anywhere…" at bounding box center [526, 596] width 1052 height 1102
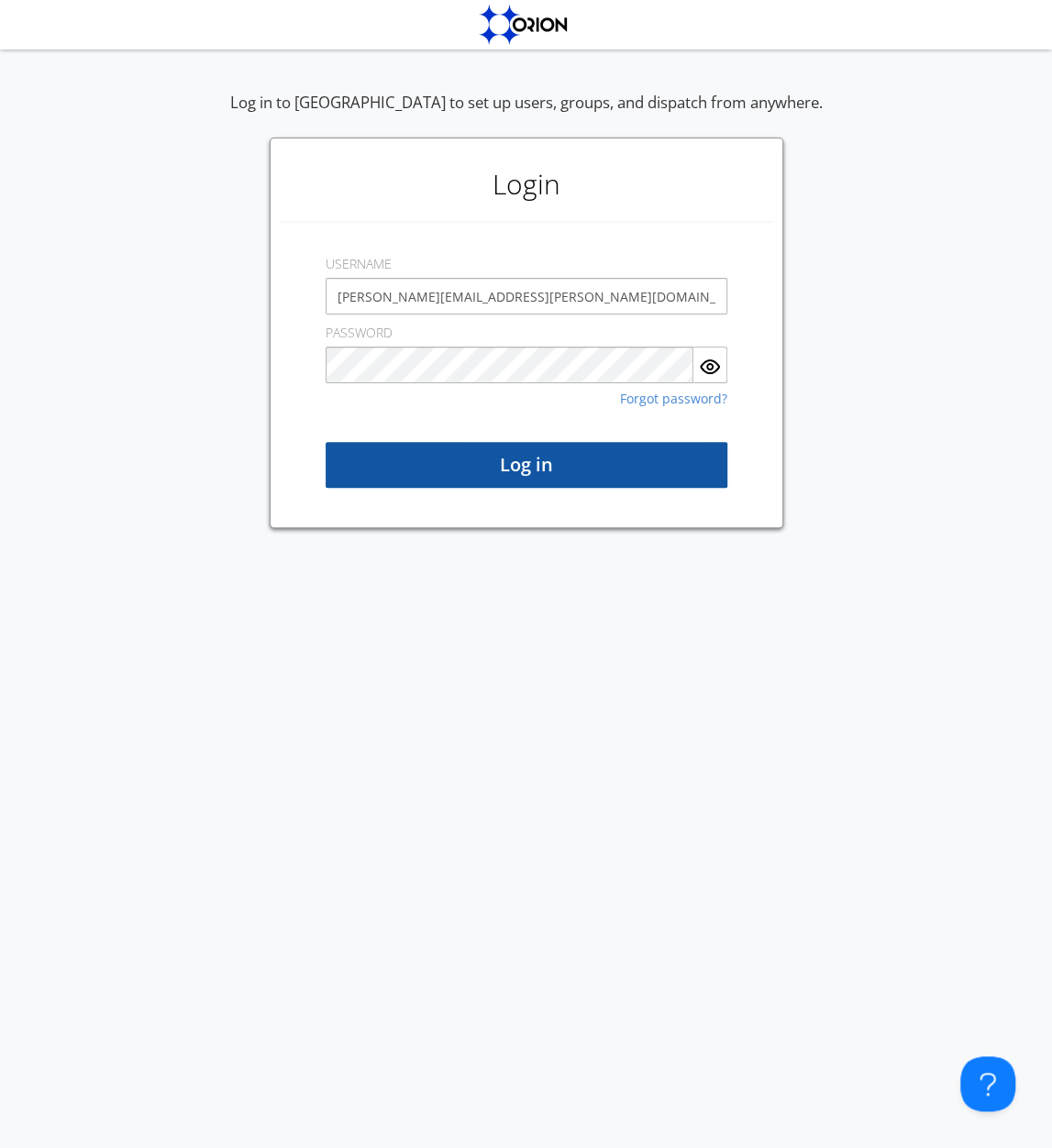
click at [465, 477] on button "Log in" at bounding box center [526, 465] width 402 height 46
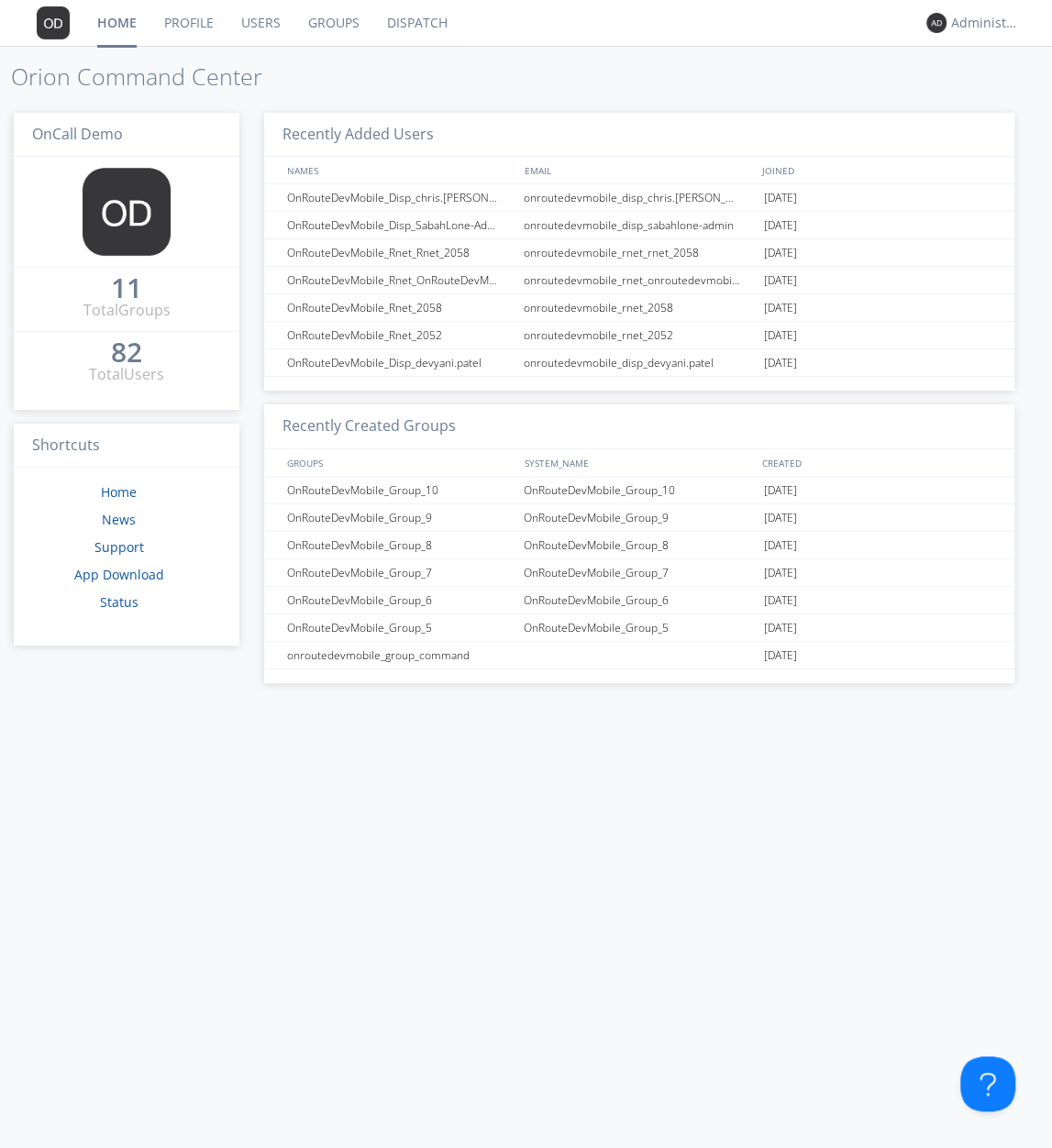
click at [422, 6] on link "Dispatch" at bounding box center [417, 23] width 88 height 46
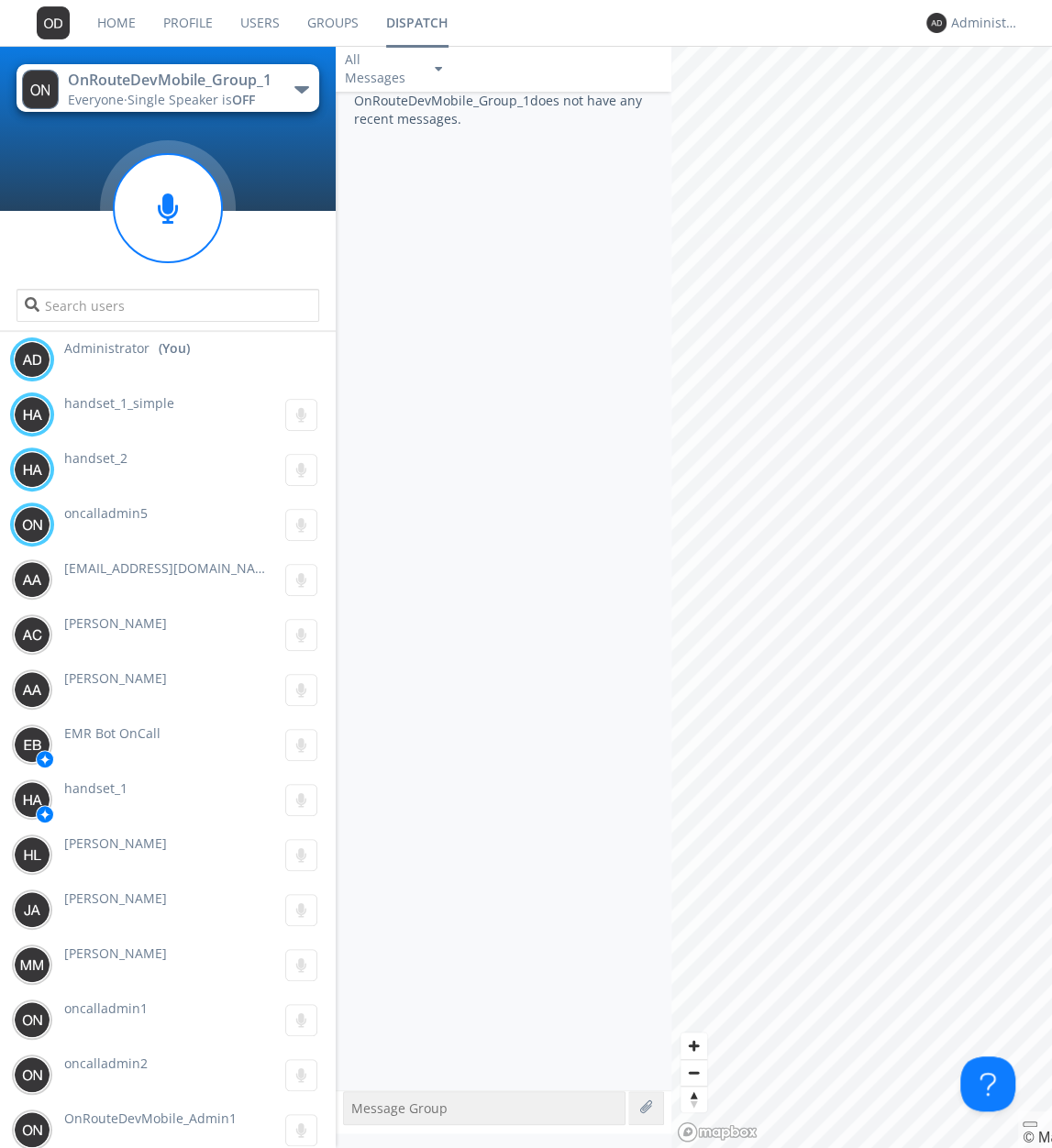
click at [289, 88] on button "OnRouteDevMobile_Group_1 Everyone · Single Speaker is OFF" at bounding box center [167, 88] width 301 height 48
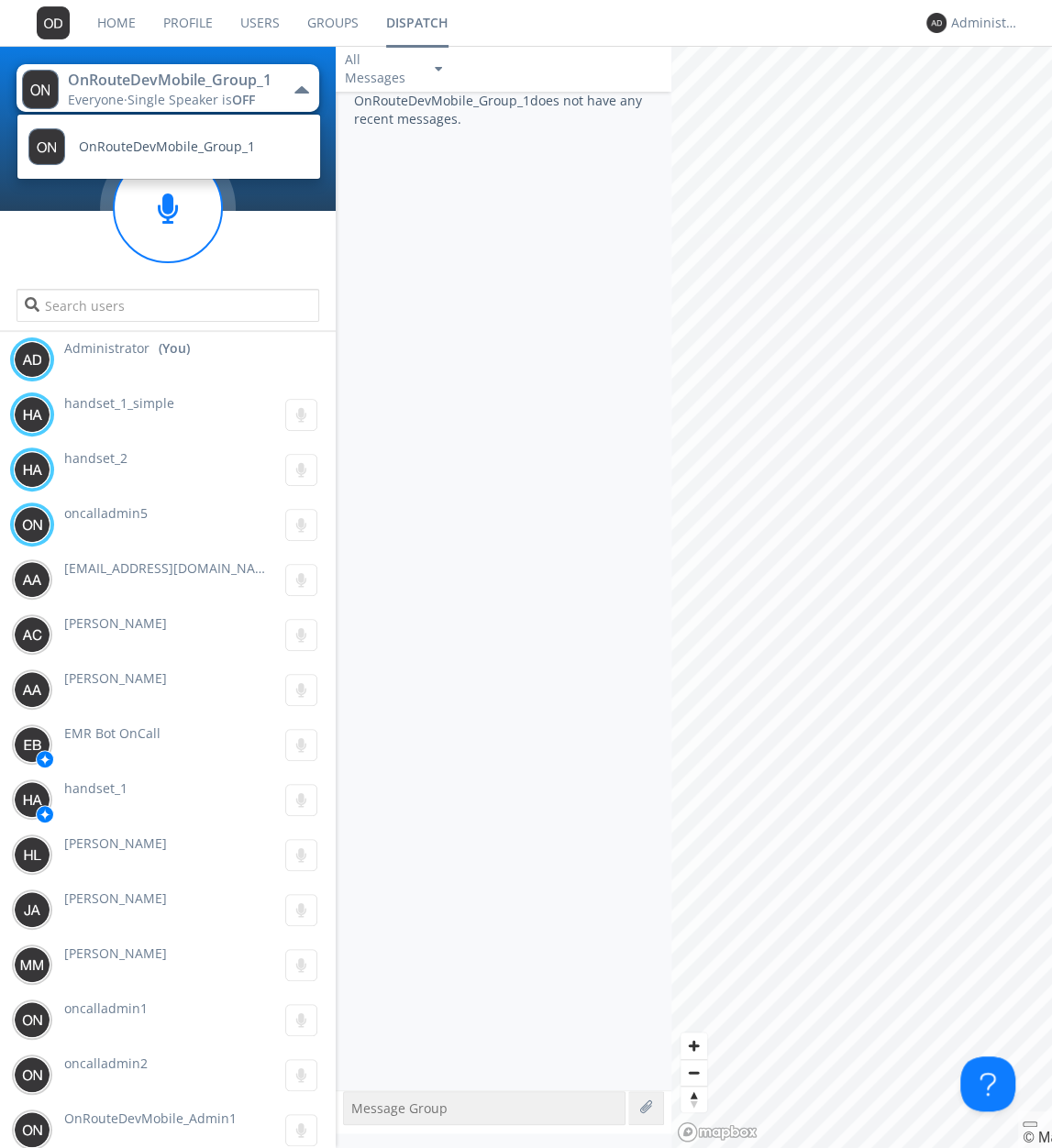
click at [281, 91] on button "OnRouteDevMobile_Group_1 Everyone · Single Speaker is OFF" at bounding box center [167, 88] width 301 height 48
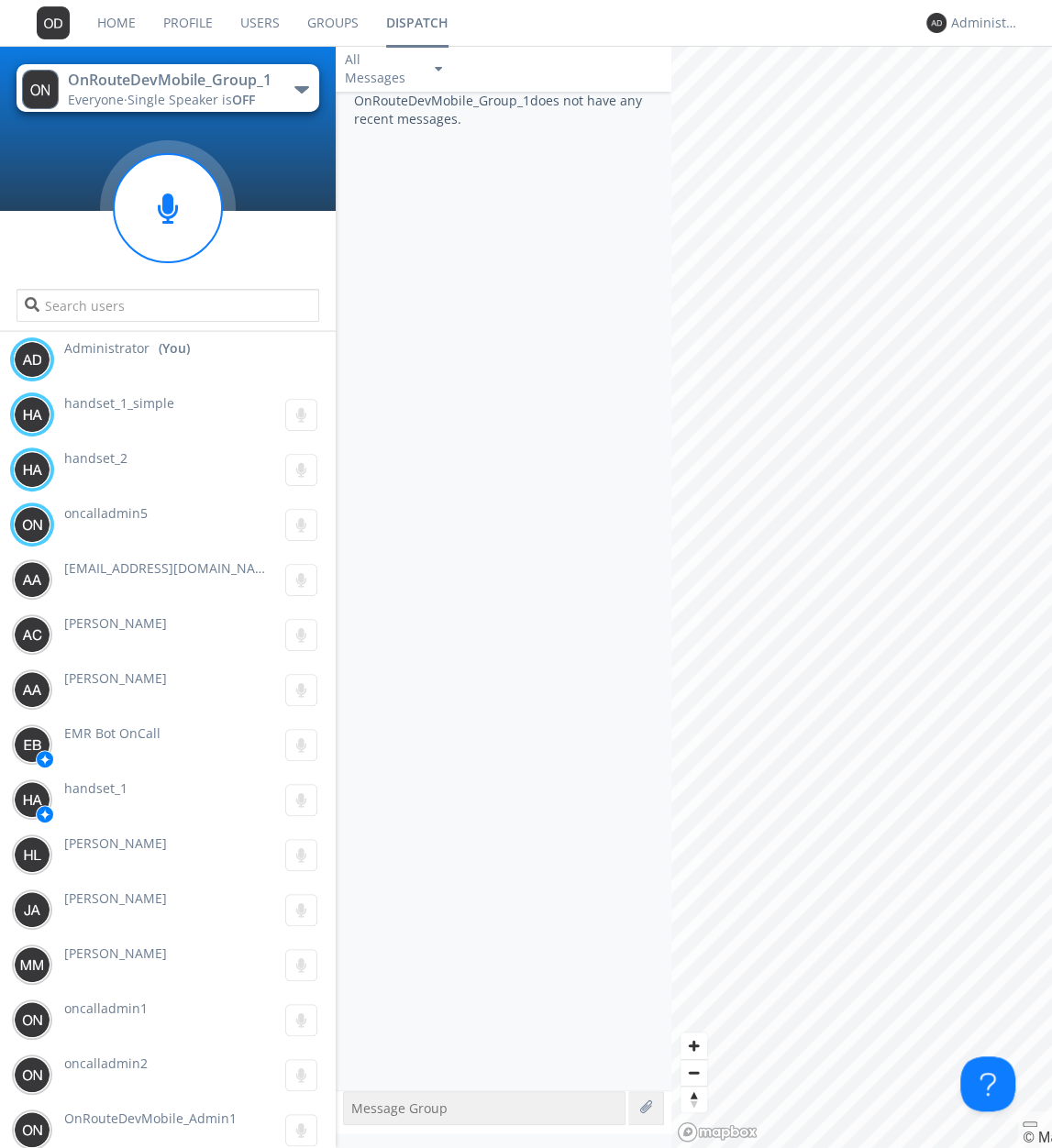
click at [334, 21] on link "Groups" at bounding box center [332, 23] width 79 height 46
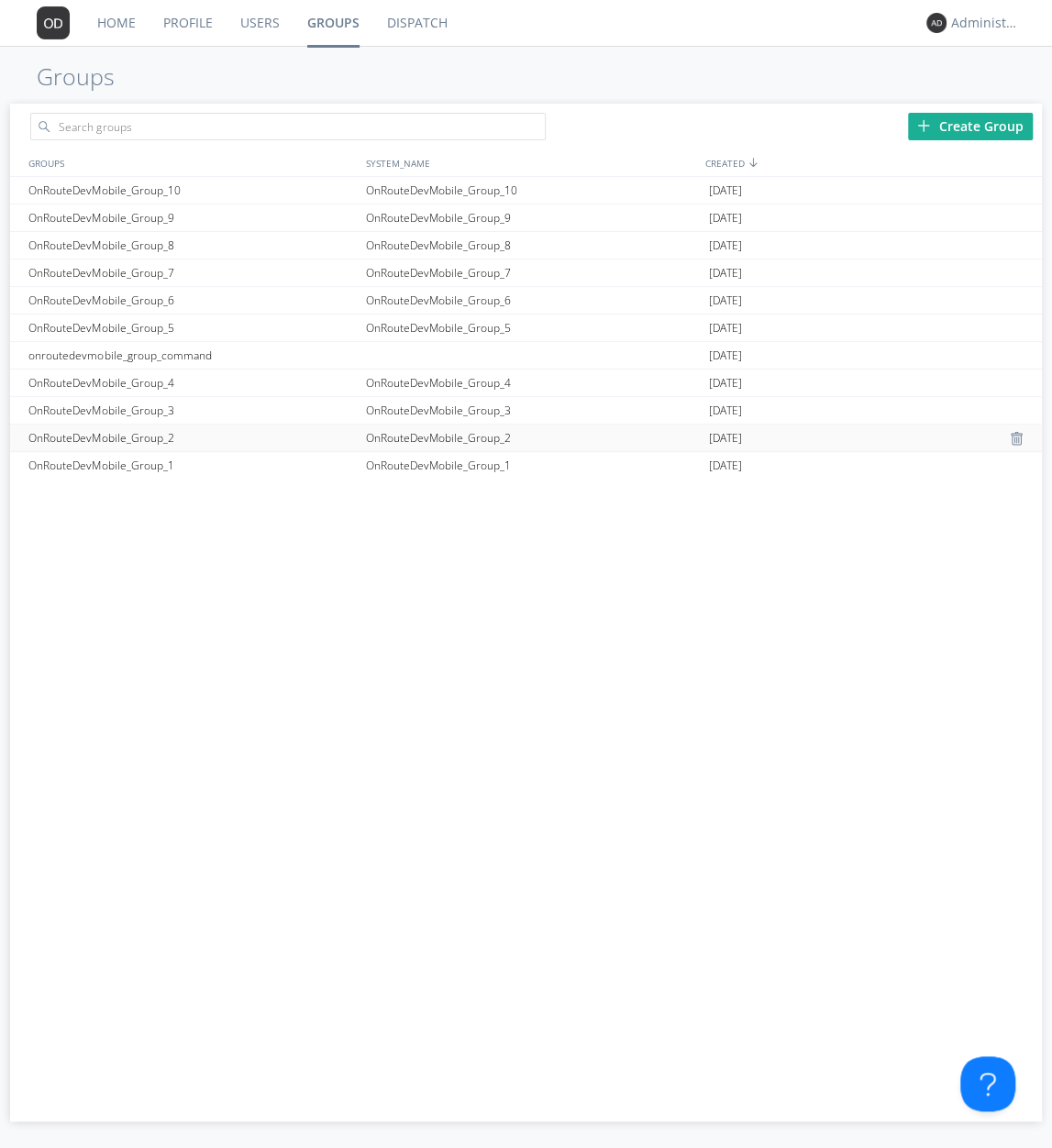
click at [270, 434] on div "OnRouteDevMobile_Group_2" at bounding box center [192, 437] width 337 height 27
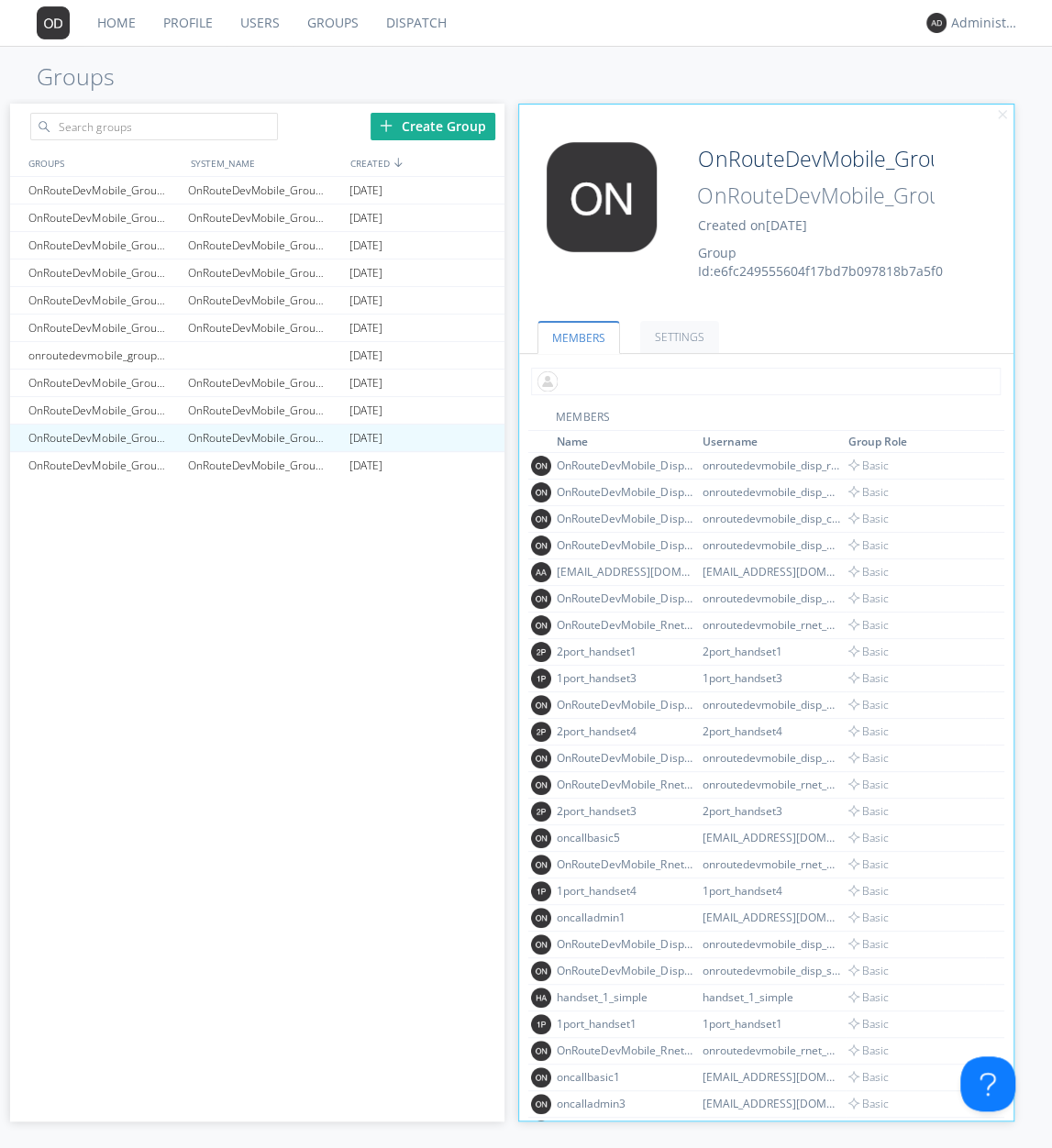
click at [645, 372] on input "text" at bounding box center [766, 382] width 469 height 28
type input "administr"
click at [683, 384] on input "text" at bounding box center [766, 382] width 469 height 28
type input "Adminis"
click at [418, 37] on link "Dispatch" at bounding box center [416, 23] width 88 height 46
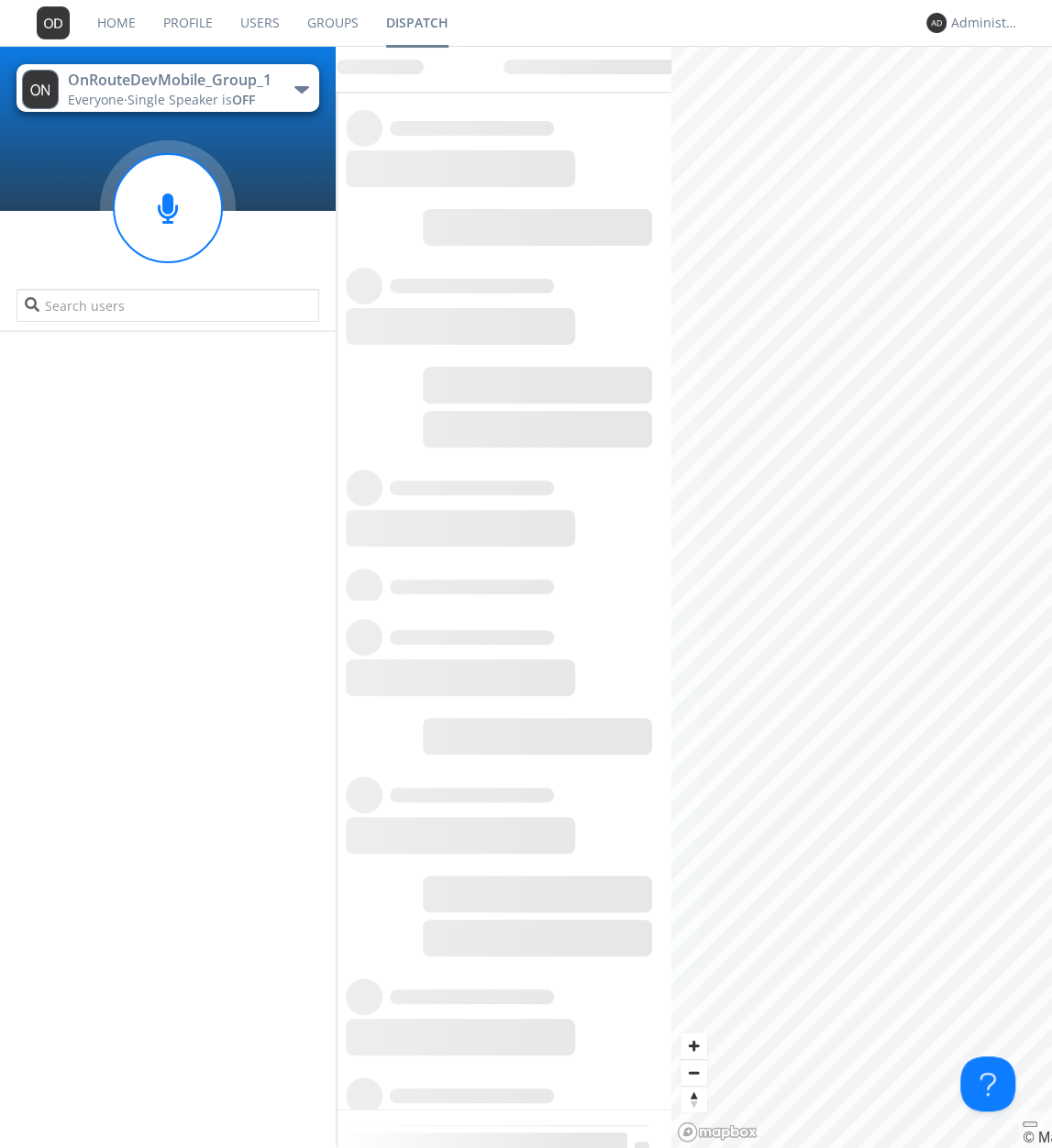
click at [266, 82] on div "OnRouteDevMobile_Group_1" at bounding box center [171, 80] width 207 height 21
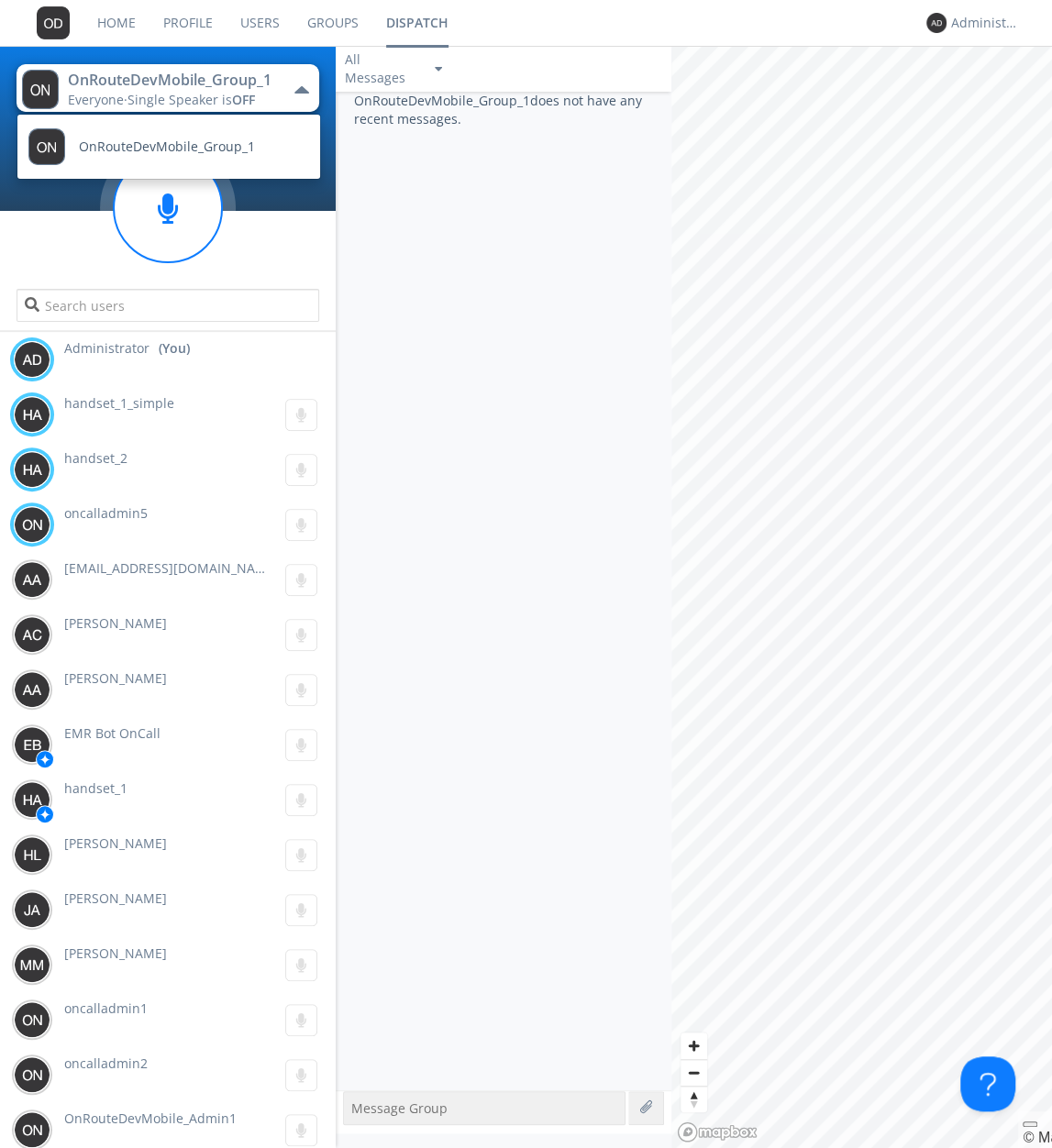
click at [271, 82] on div "OnRouteDevMobile_Group_1" at bounding box center [171, 80] width 207 height 21
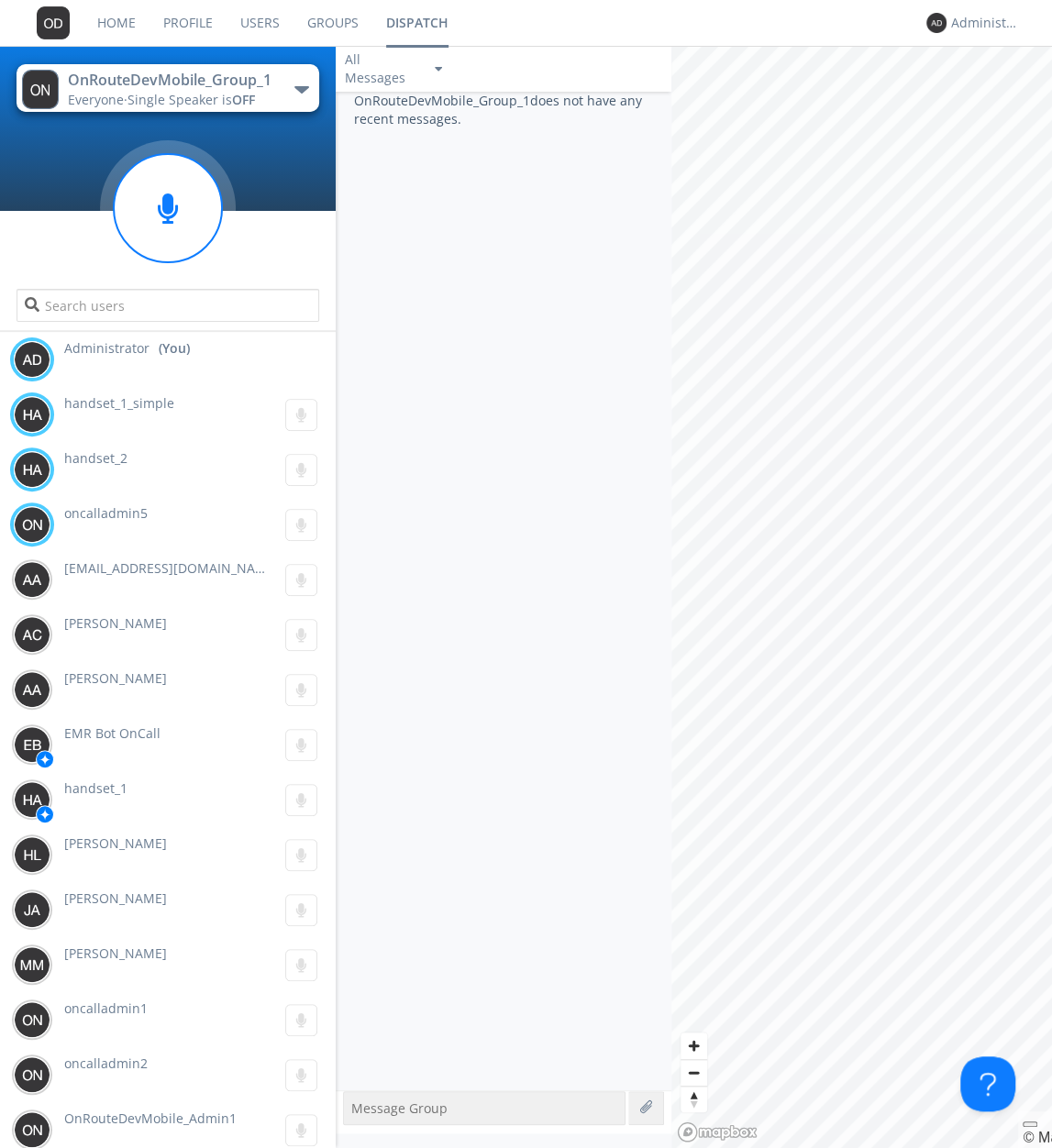
click at [328, 27] on link "Groups" at bounding box center [332, 23] width 79 height 46
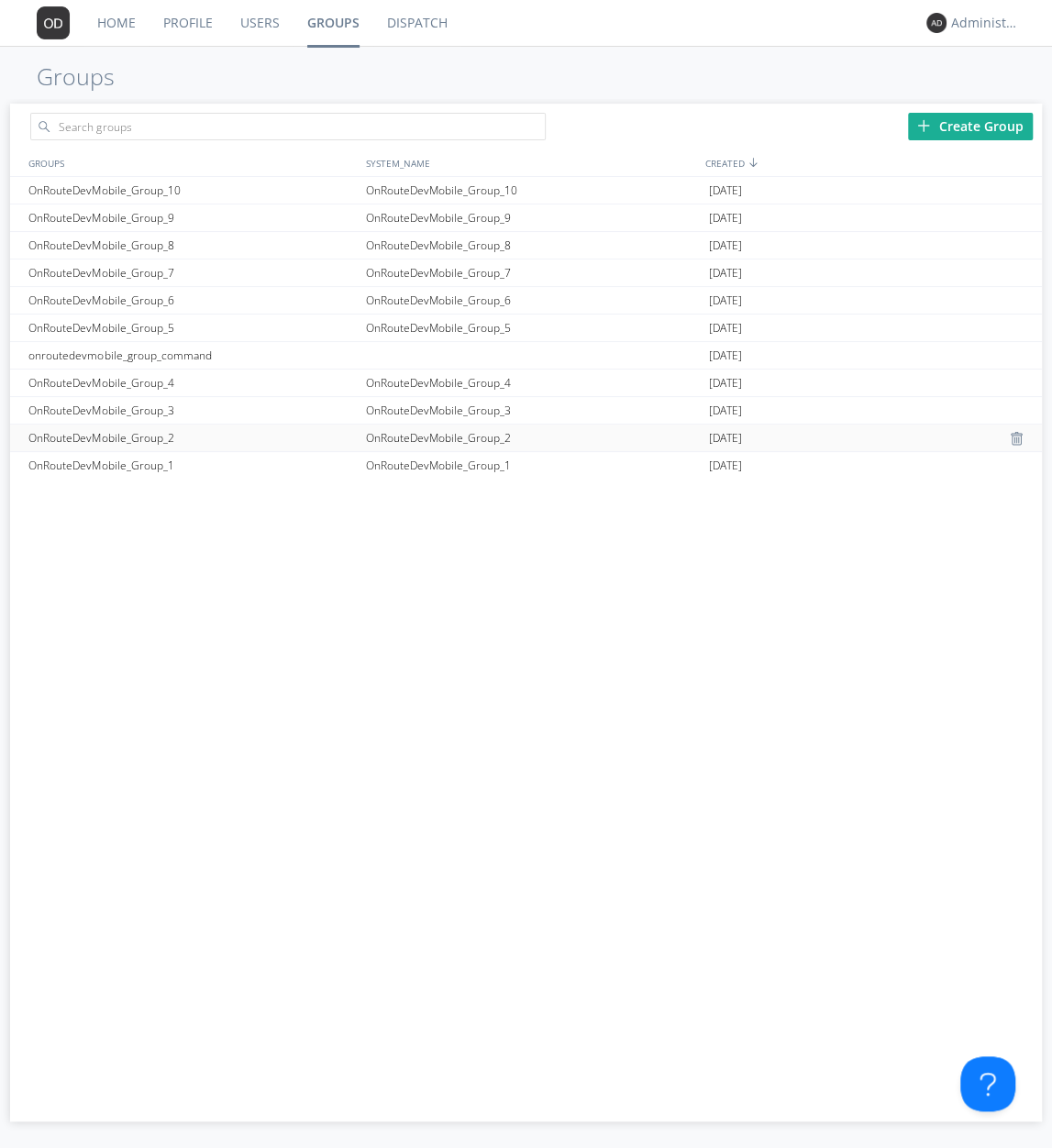
click at [232, 427] on div "OnRouteDevMobile_Group_2" at bounding box center [192, 437] width 337 height 27
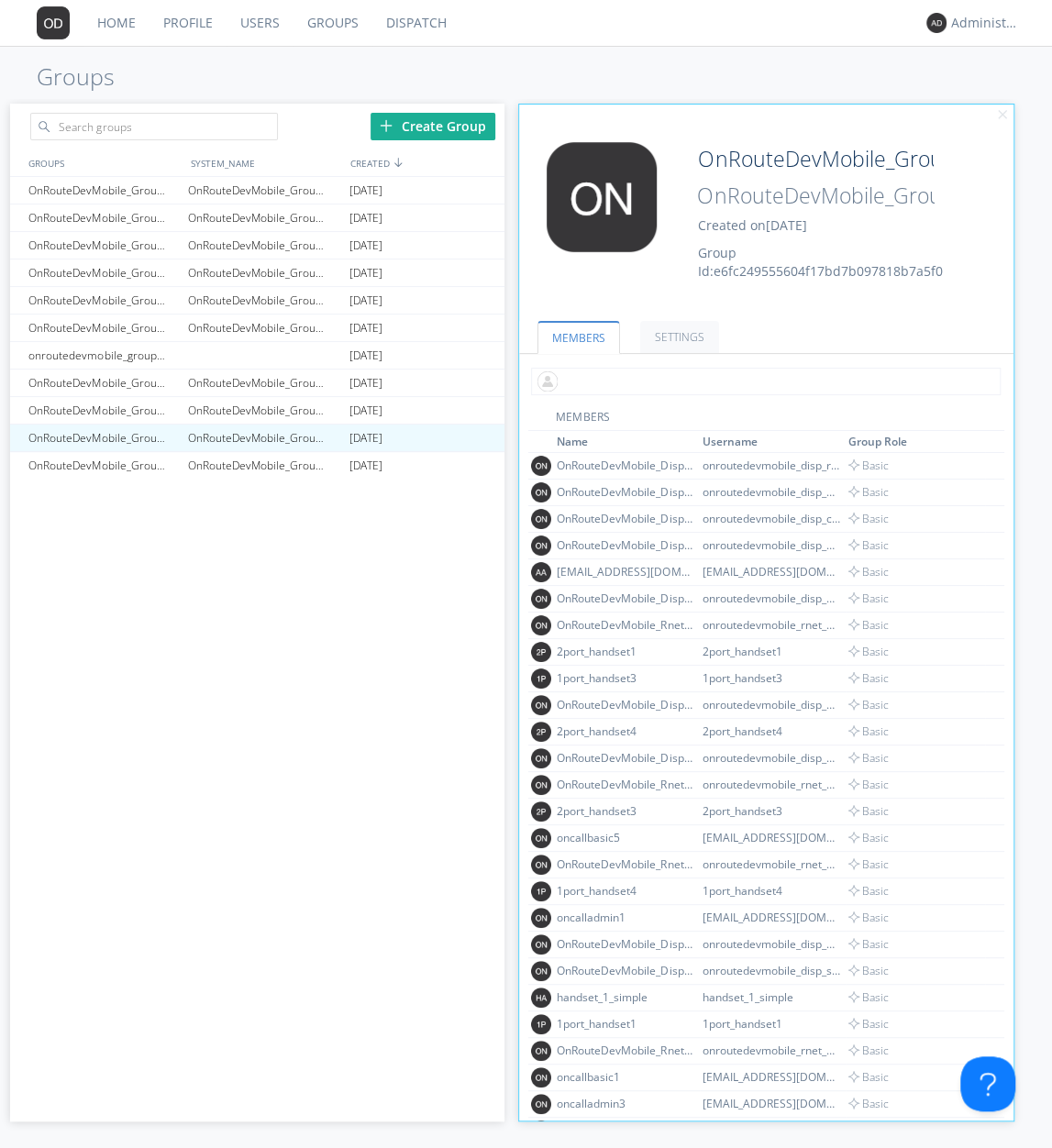
click at [650, 384] on input "text" at bounding box center [766, 382] width 469 height 28
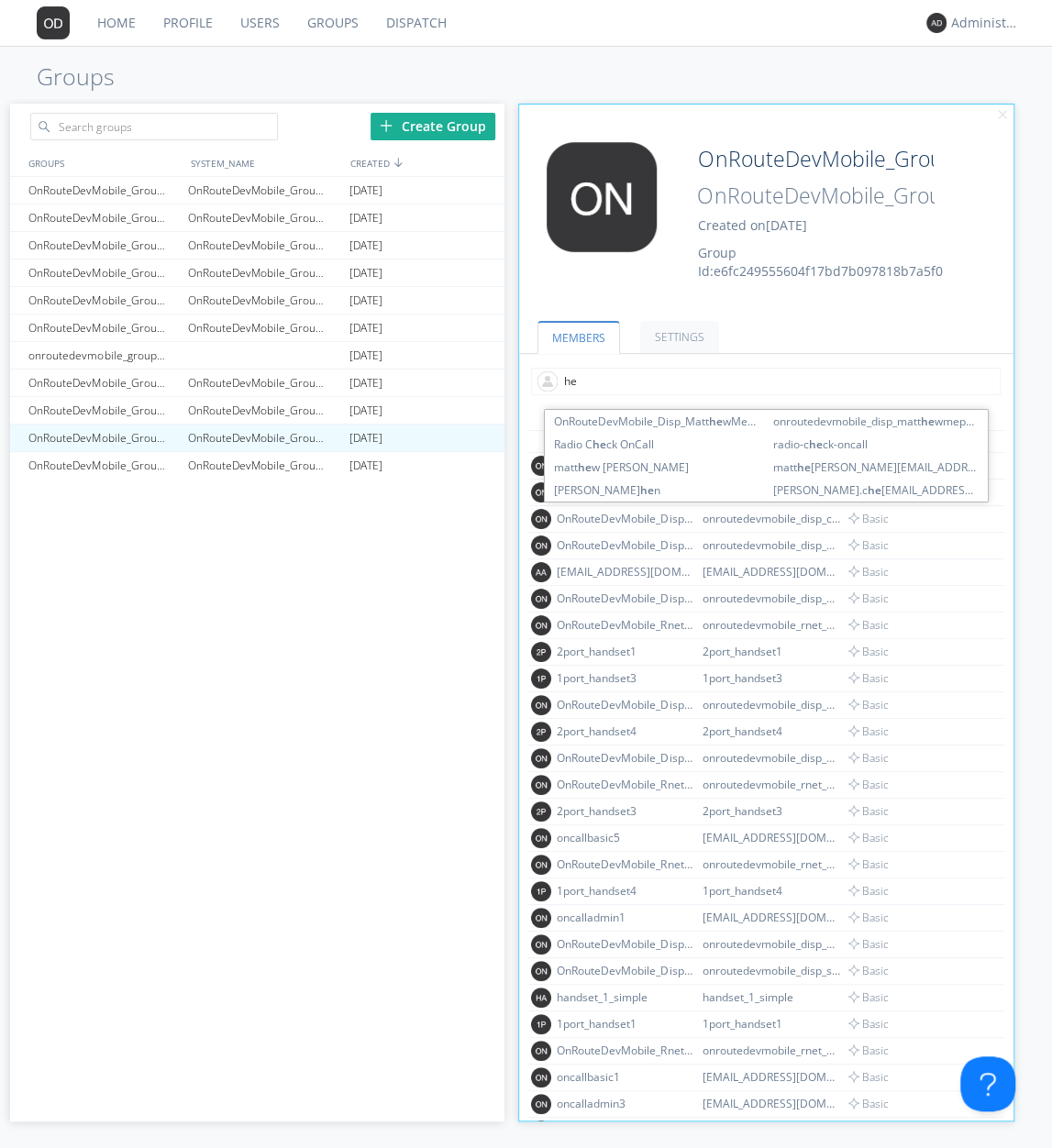
type input "h"
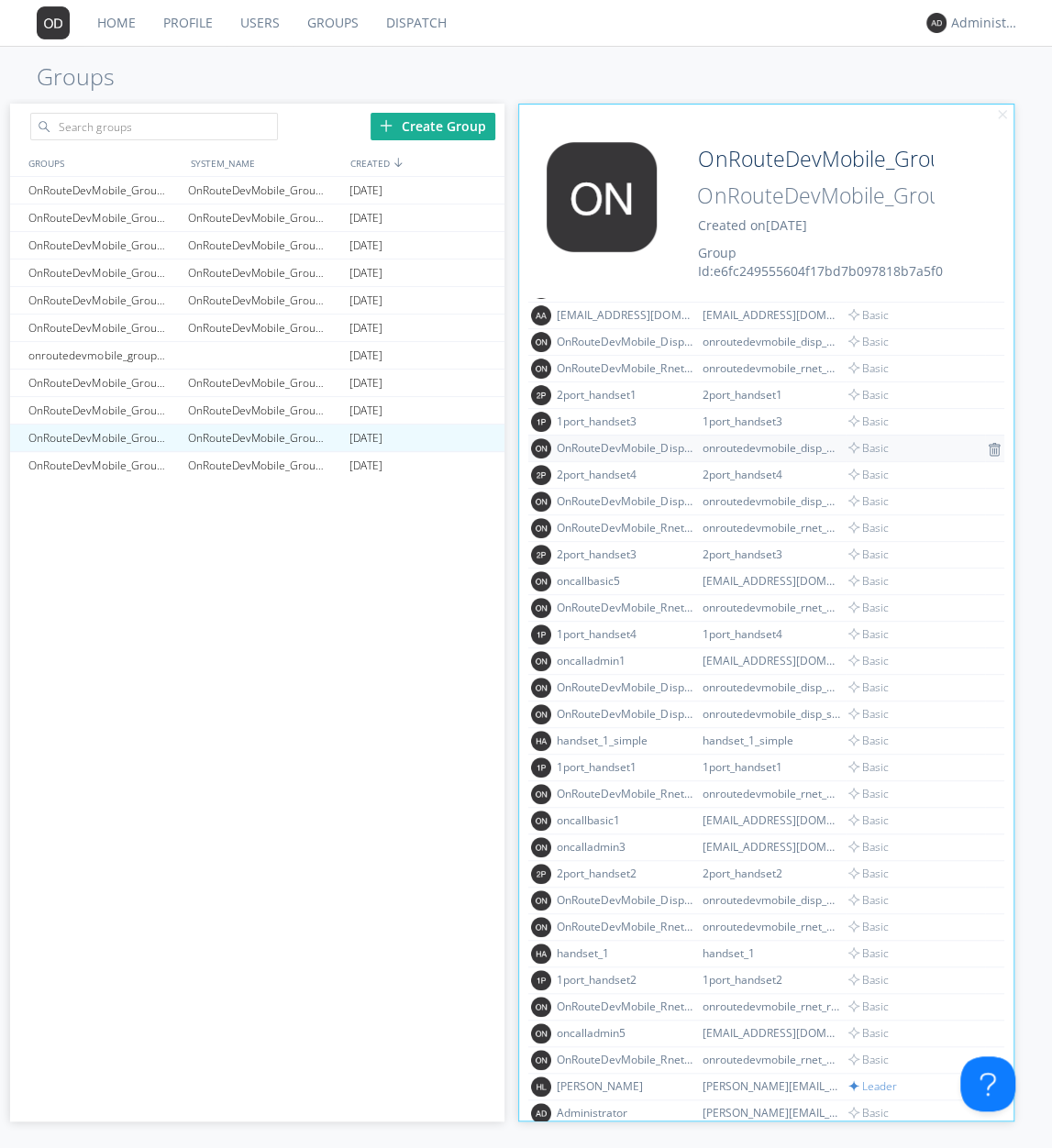
scroll to position [277, 0]
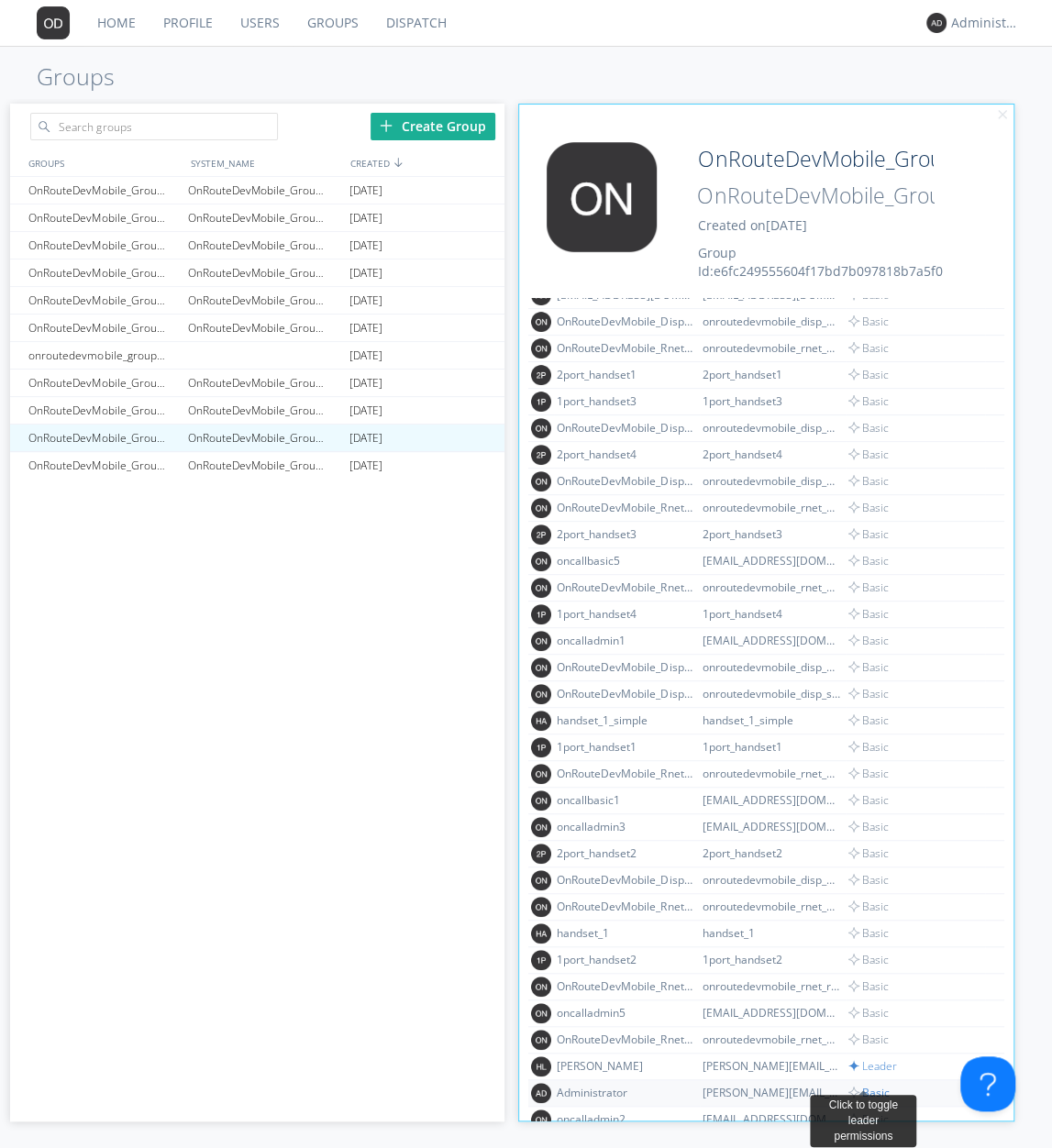
click at [857, 1084] on span "Basic" at bounding box center [869, 1092] width 42 height 16
click at [676, 1084] on div "Administrator" at bounding box center [625, 1092] width 137 height 16
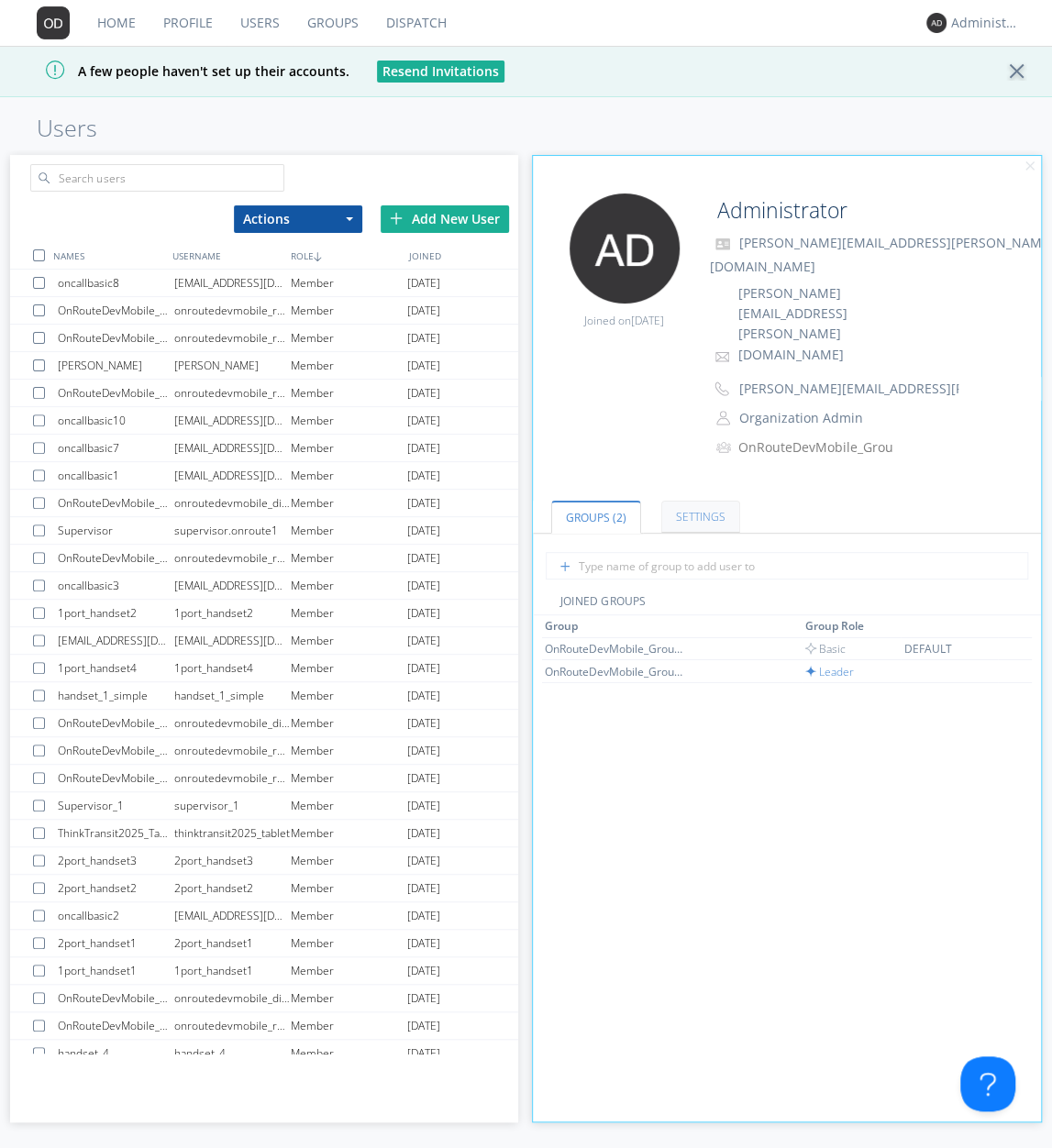
click at [708, 501] on link "Settings" at bounding box center [700, 517] width 79 height 32
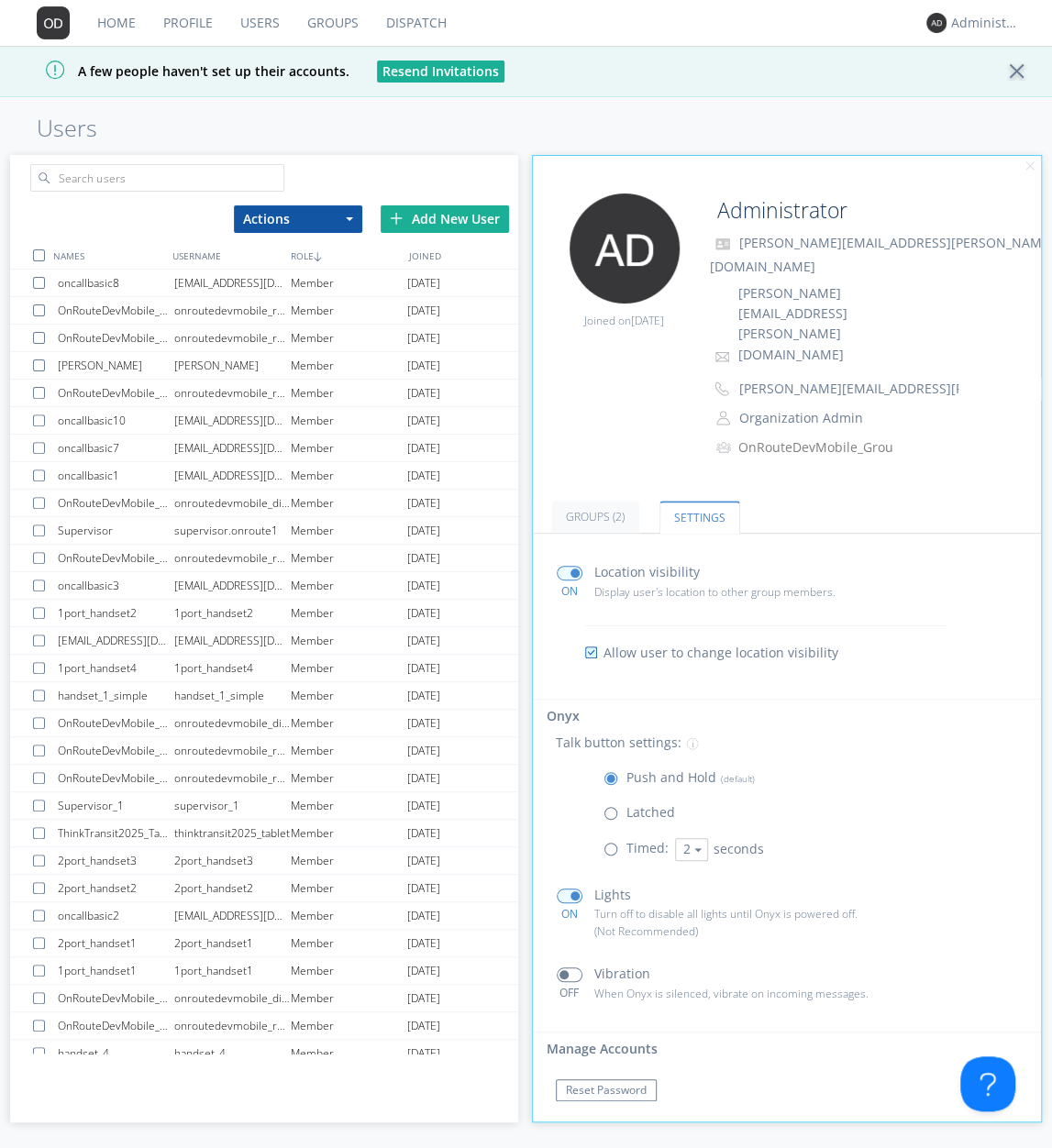
click at [1011, 78] on div at bounding box center [1022, 72] width 32 height 18
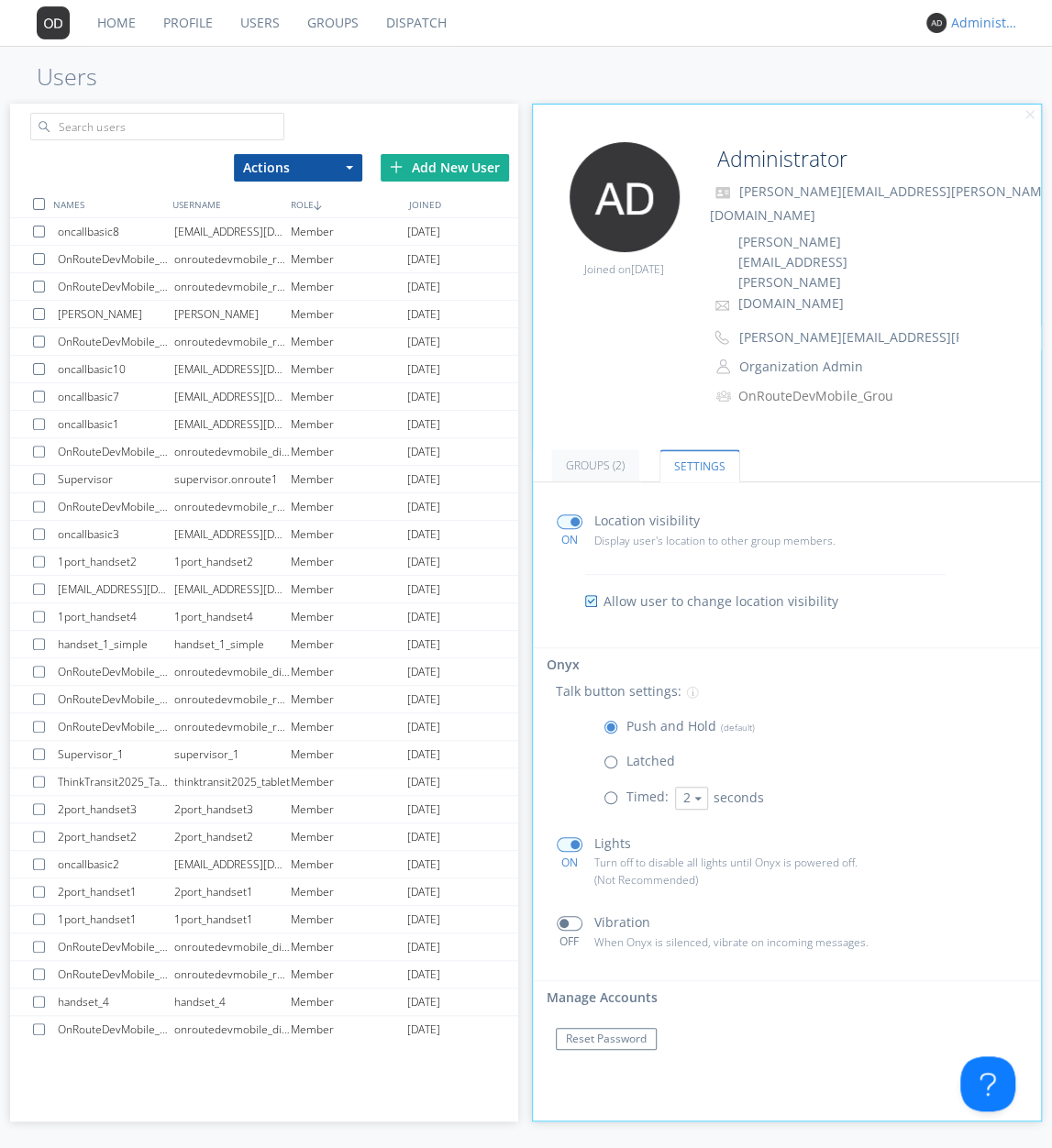
click at [980, 22] on div "Administrator" at bounding box center [984, 23] width 69 height 18
click at [413, 37] on link "Dispatch" at bounding box center [416, 23] width 88 height 46
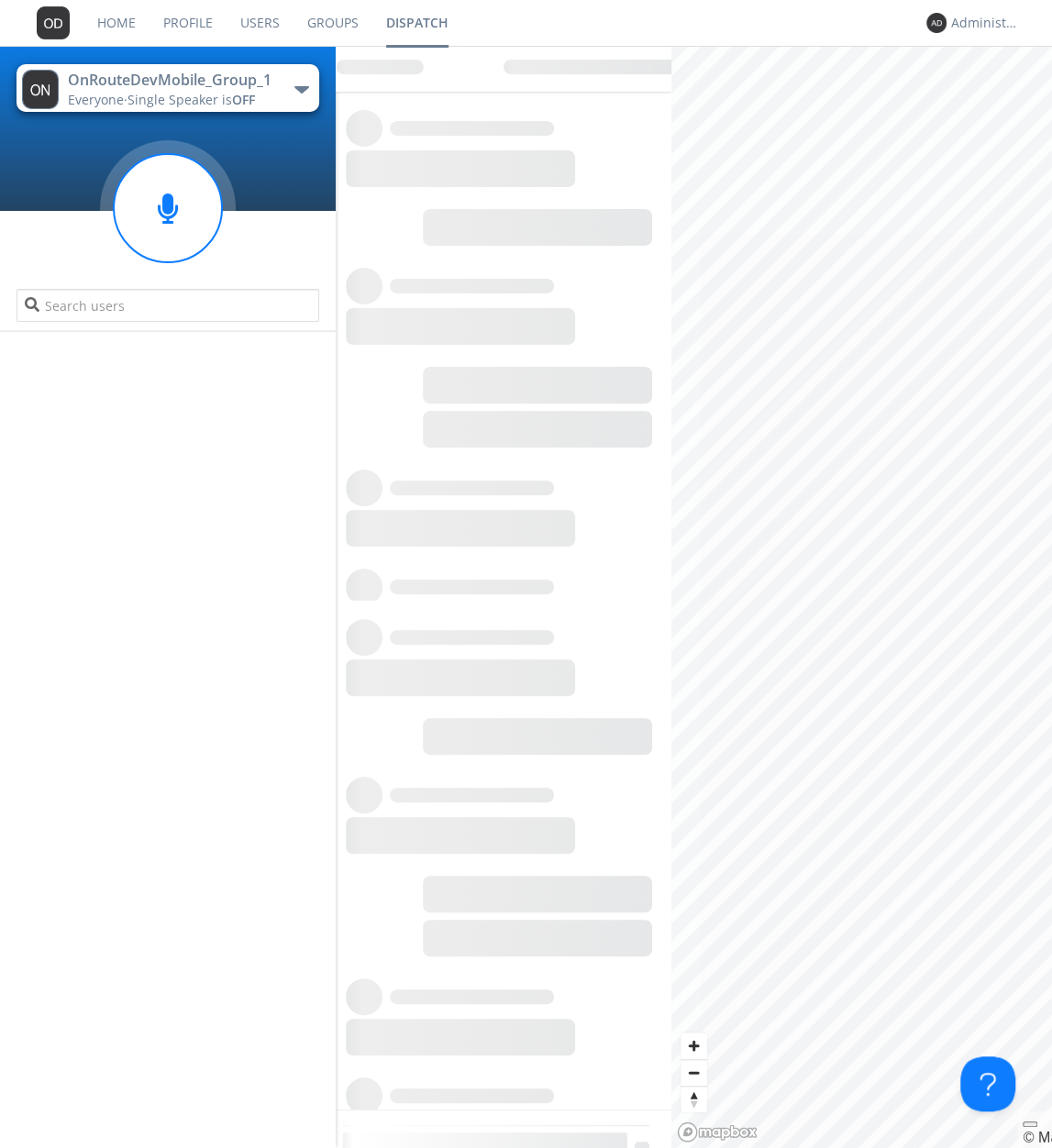
click at [267, 90] on div "Everyone · Single Speaker is OFF" at bounding box center [171, 99] width 207 height 18
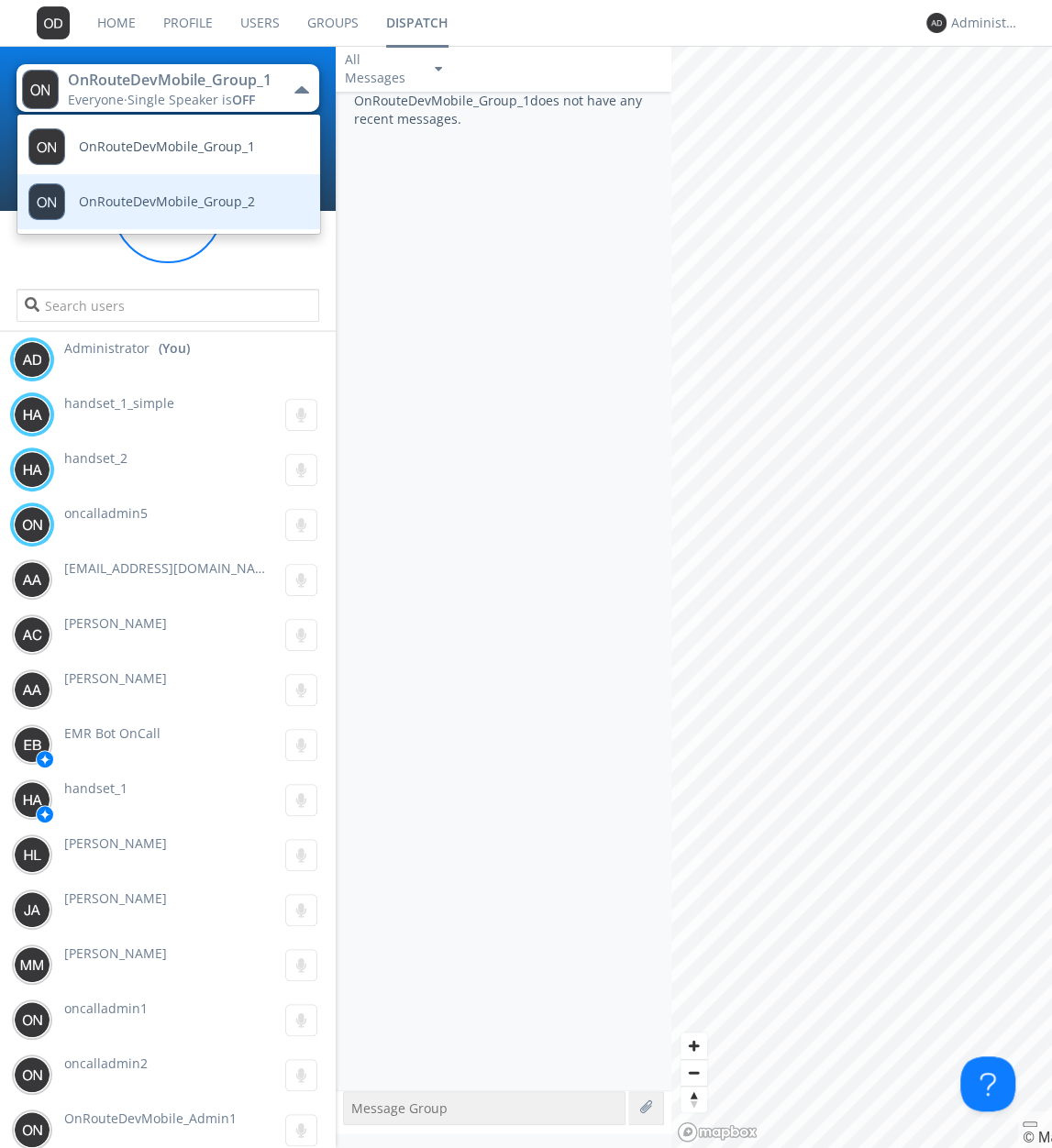
click at [237, 202] on span "OnRouteDevMobile_Group_2" at bounding box center [166, 202] width 176 height 14
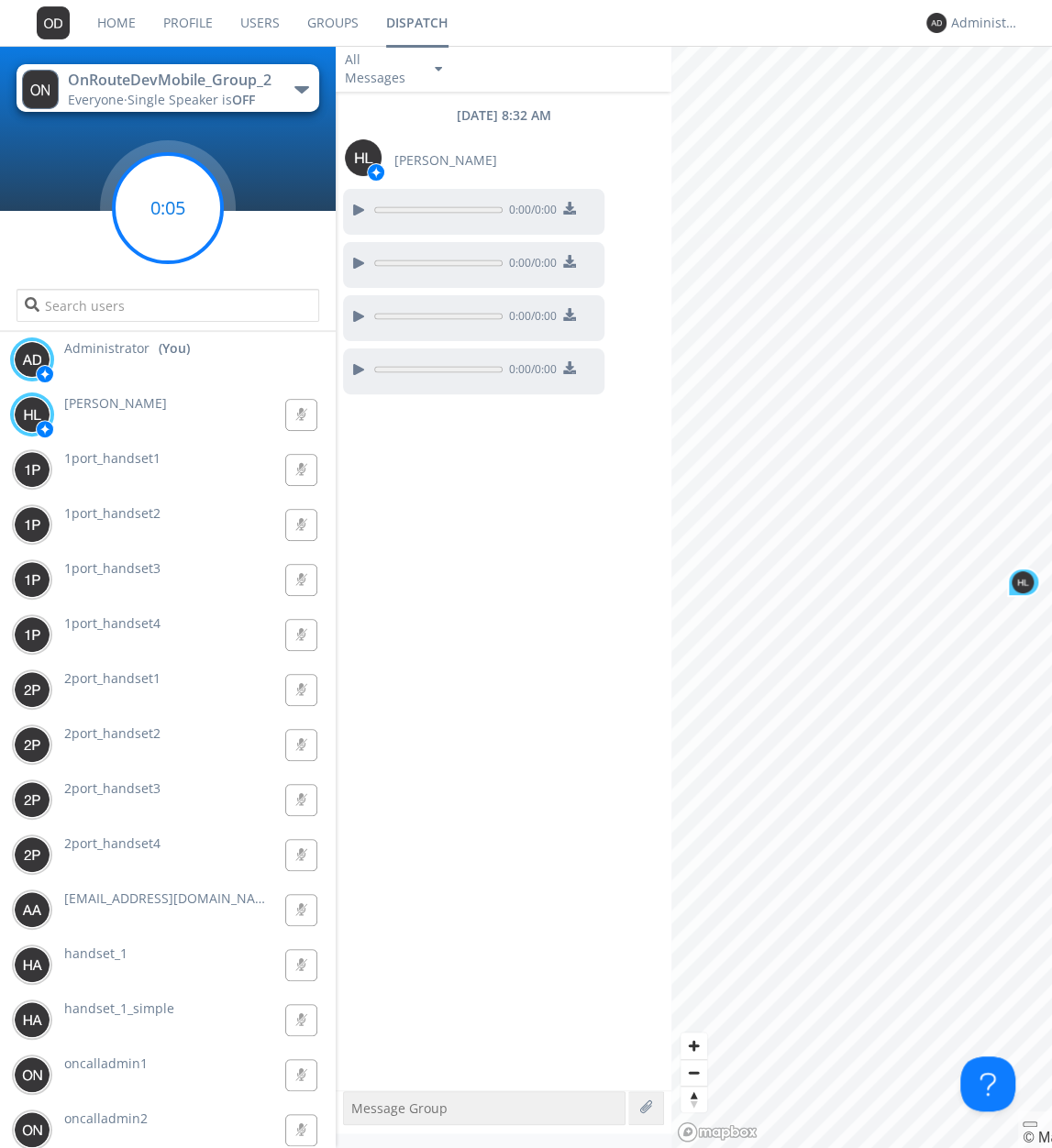
click at [193, 209] on circle at bounding box center [167, 208] width 108 height 108
click at [193, 206] on circle at bounding box center [167, 208] width 108 height 108
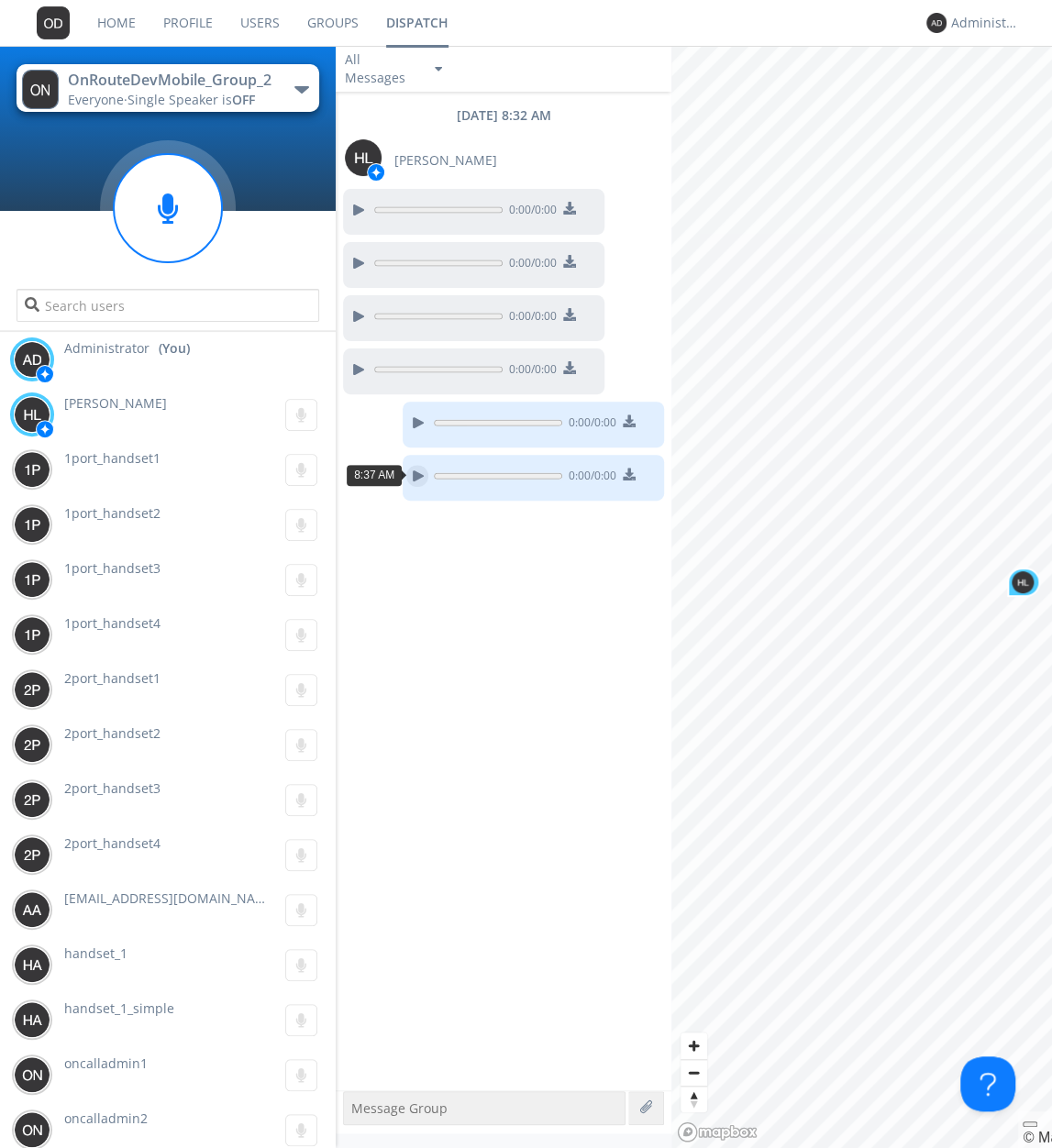
click at [419, 470] on div at bounding box center [418, 476] width 22 height 22
click at [190, 210] on circle at bounding box center [167, 208] width 108 height 108
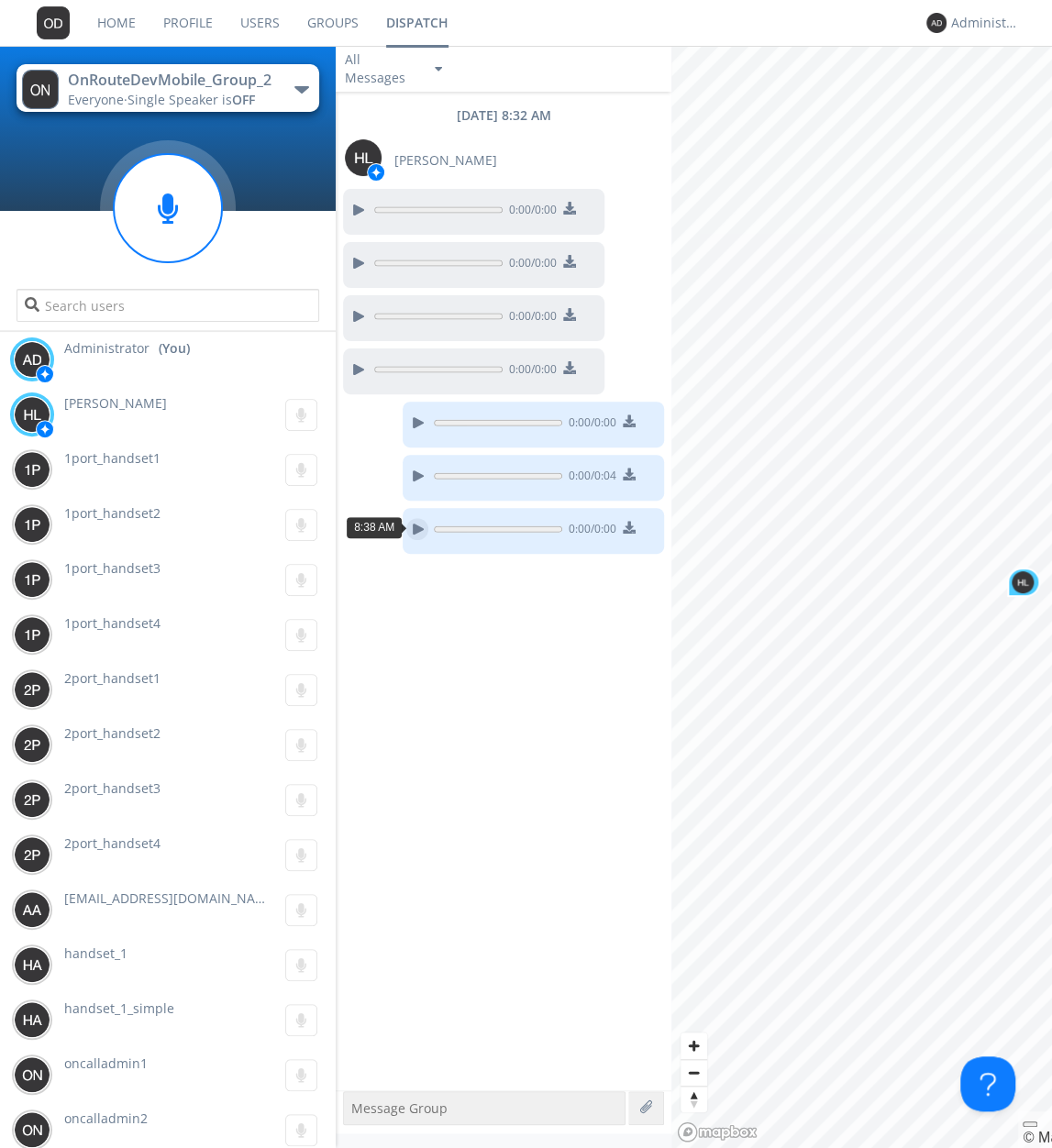
click at [414, 526] on div at bounding box center [418, 529] width 22 height 22
click at [171, 183] on circle at bounding box center [167, 208] width 108 height 108
click at [413, 574] on div at bounding box center [418, 582] width 22 height 22
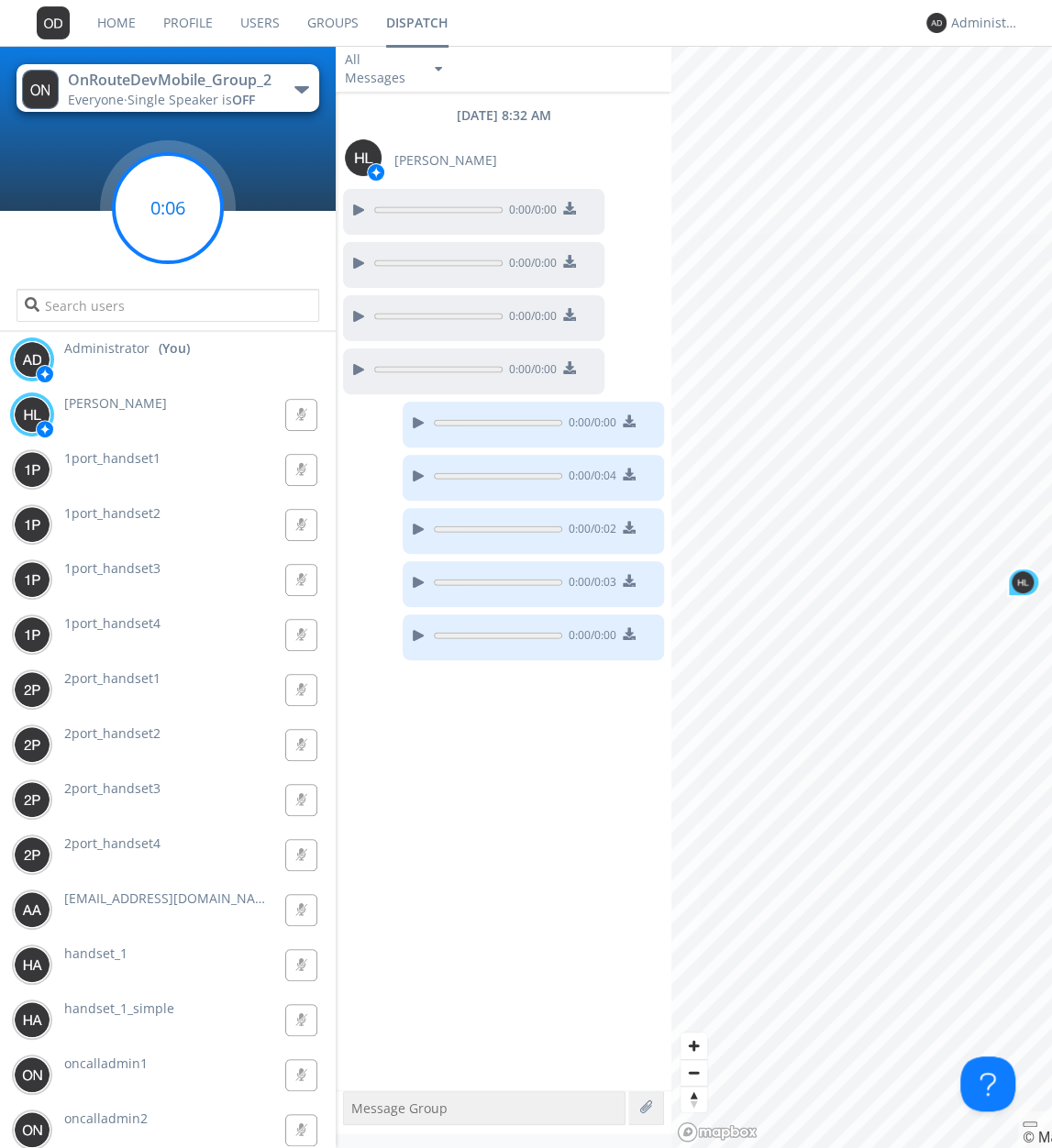
click at [180, 191] on circle at bounding box center [167, 208] width 108 height 108
click at [419, 630] on div at bounding box center [418, 635] width 22 height 22
click at [651, 195] on div "0:00 / 0:00" at bounding box center [507, 215] width 328 height 53
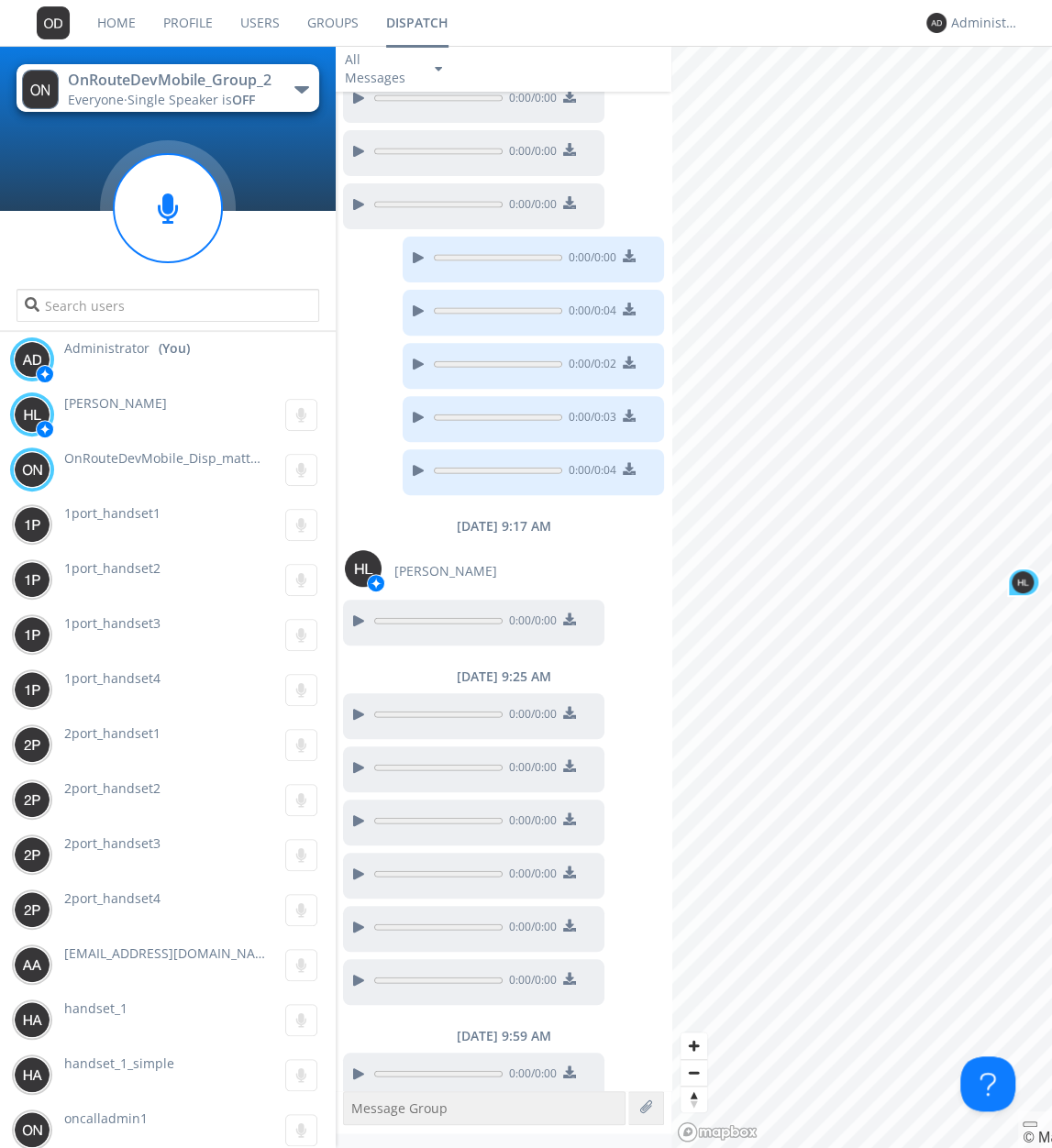
scroll to position [170, 0]
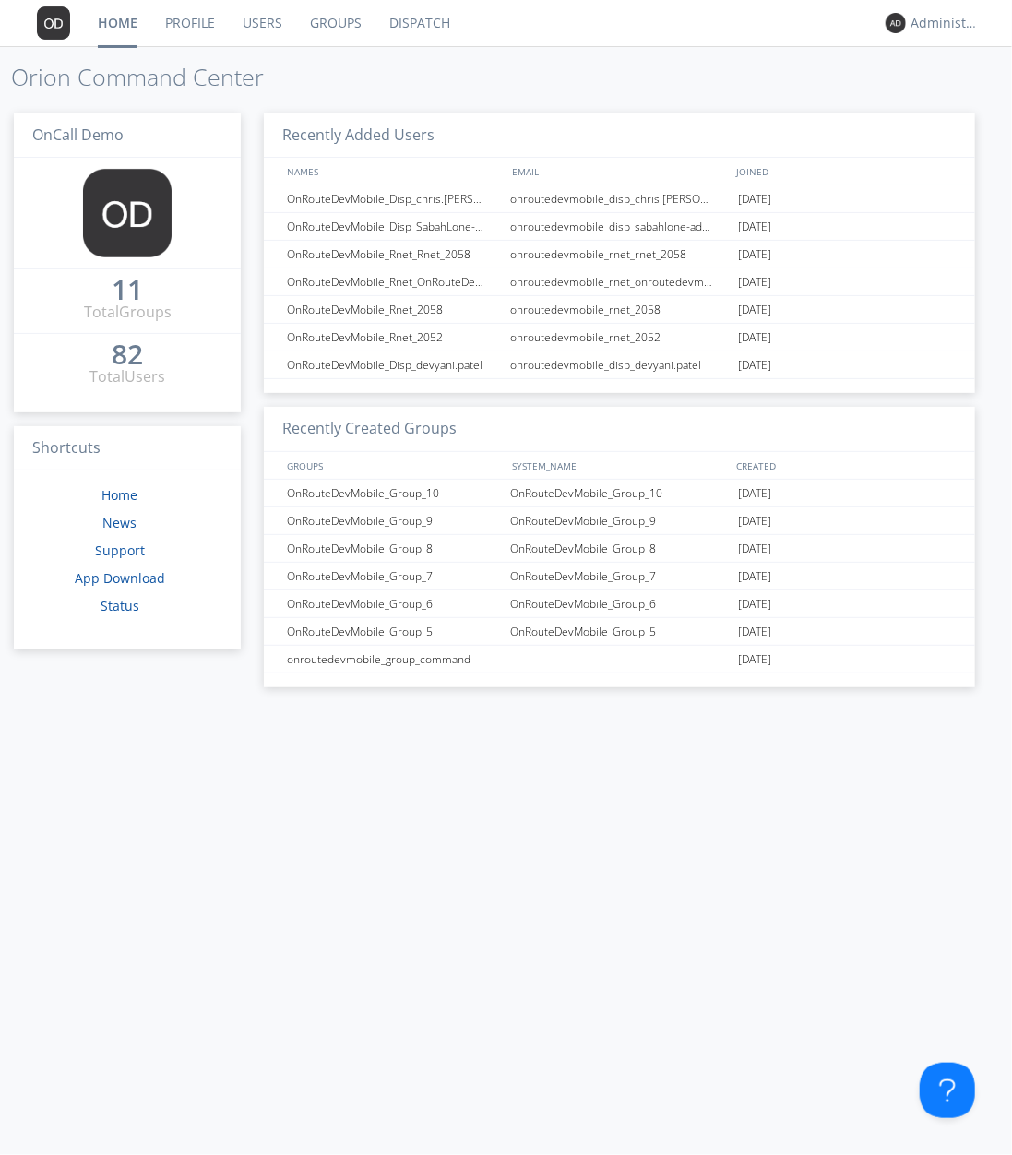
click at [109, 131] on span "OnCall Demo" at bounding box center [77, 135] width 91 height 20
drag, startPoint x: 32, startPoint y: 134, endPoint x: 154, endPoint y: 132, distance: 121.8
click at [155, 133] on h3 "OnCall Demo" at bounding box center [127, 135] width 227 height 45
copy span "OnCall Demo"
